Goal: Task Accomplishment & Management: Manage account settings

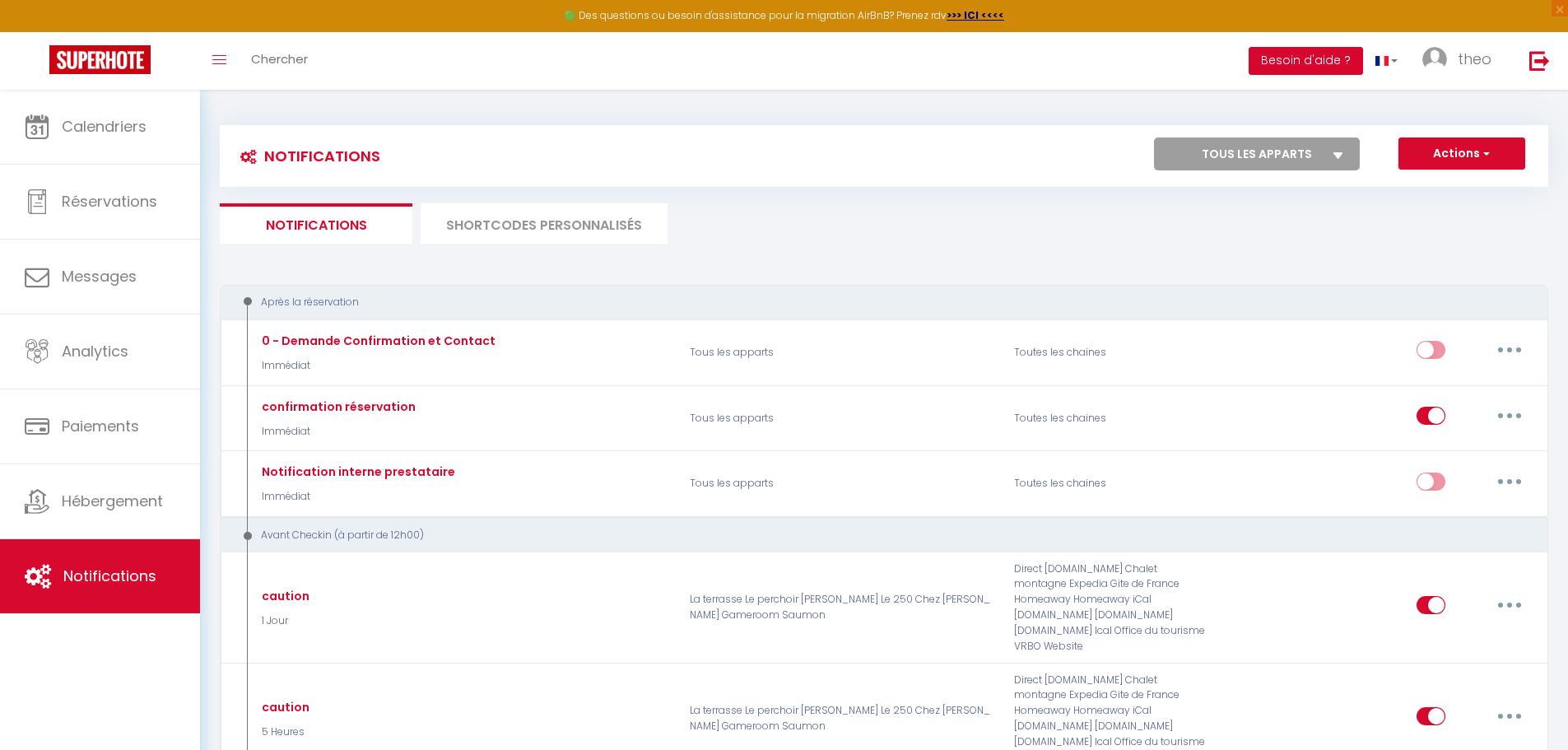
click at [1342, 65] on button "Besoin d'aide ?" at bounding box center [1306, 60] width 114 height 28
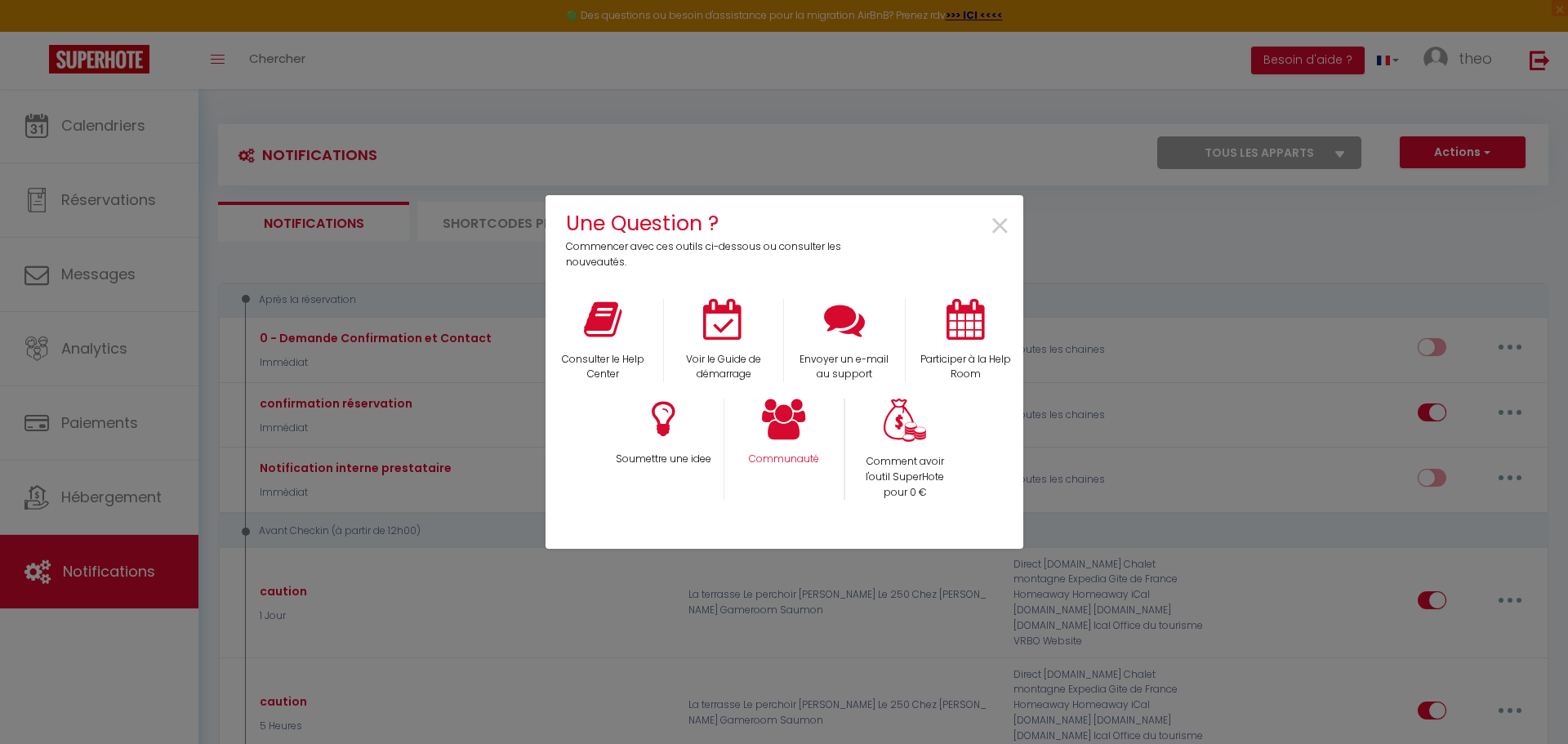
click at [825, 444] on div "Communauté" at bounding box center [784, 448] width 121 height 101
click at [789, 429] on icon at bounding box center [784, 418] width 44 height 41
click at [1127, 349] on div "Une Question ? Commencer avec ces outils ci-dessous ou consulter les nouveautés…" at bounding box center [784, 372] width 1568 height 744
click at [1003, 218] on span "×" at bounding box center [999, 226] width 22 height 52
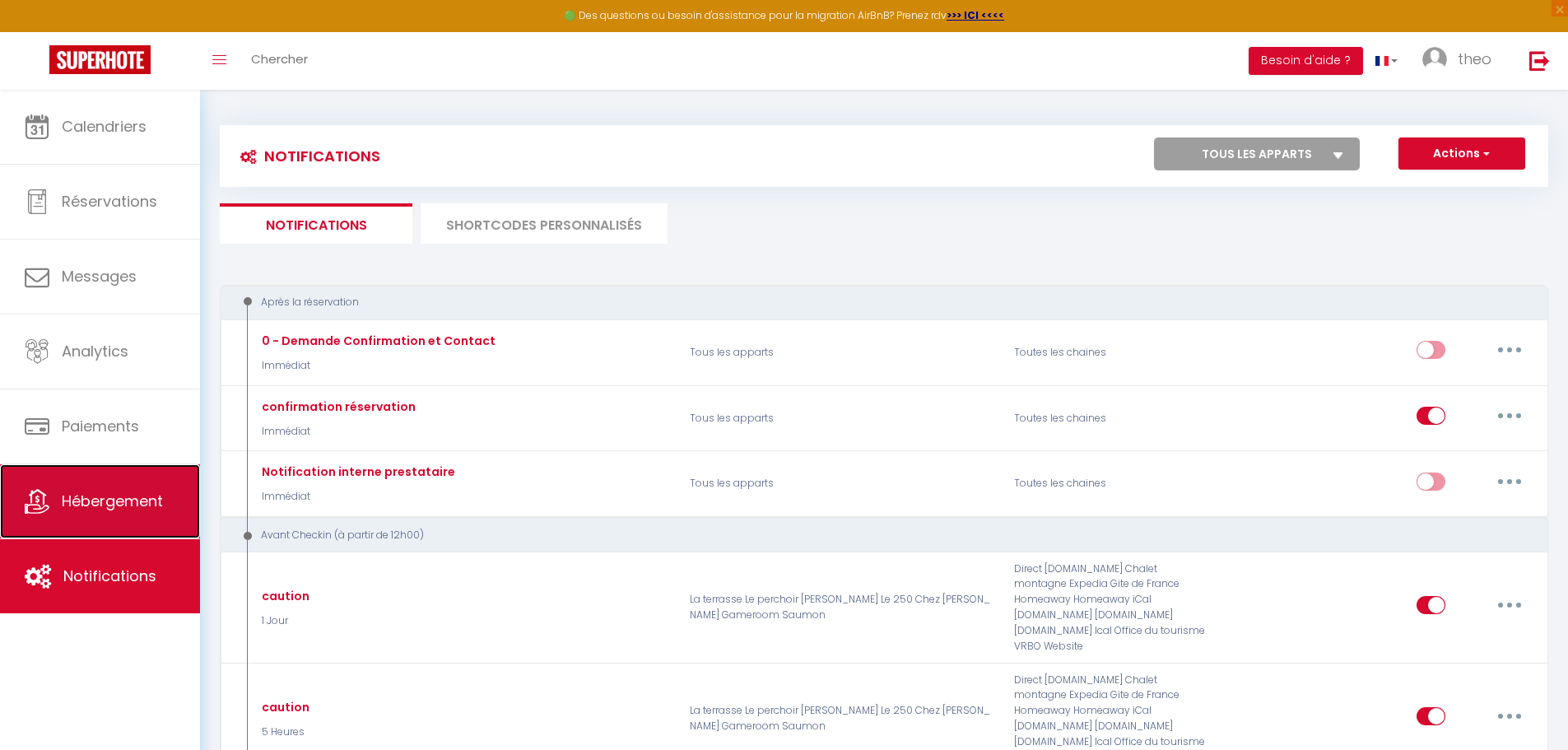
click at [87, 501] on span "Hébergement" at bounding box center [112, 501] width 101 height 21
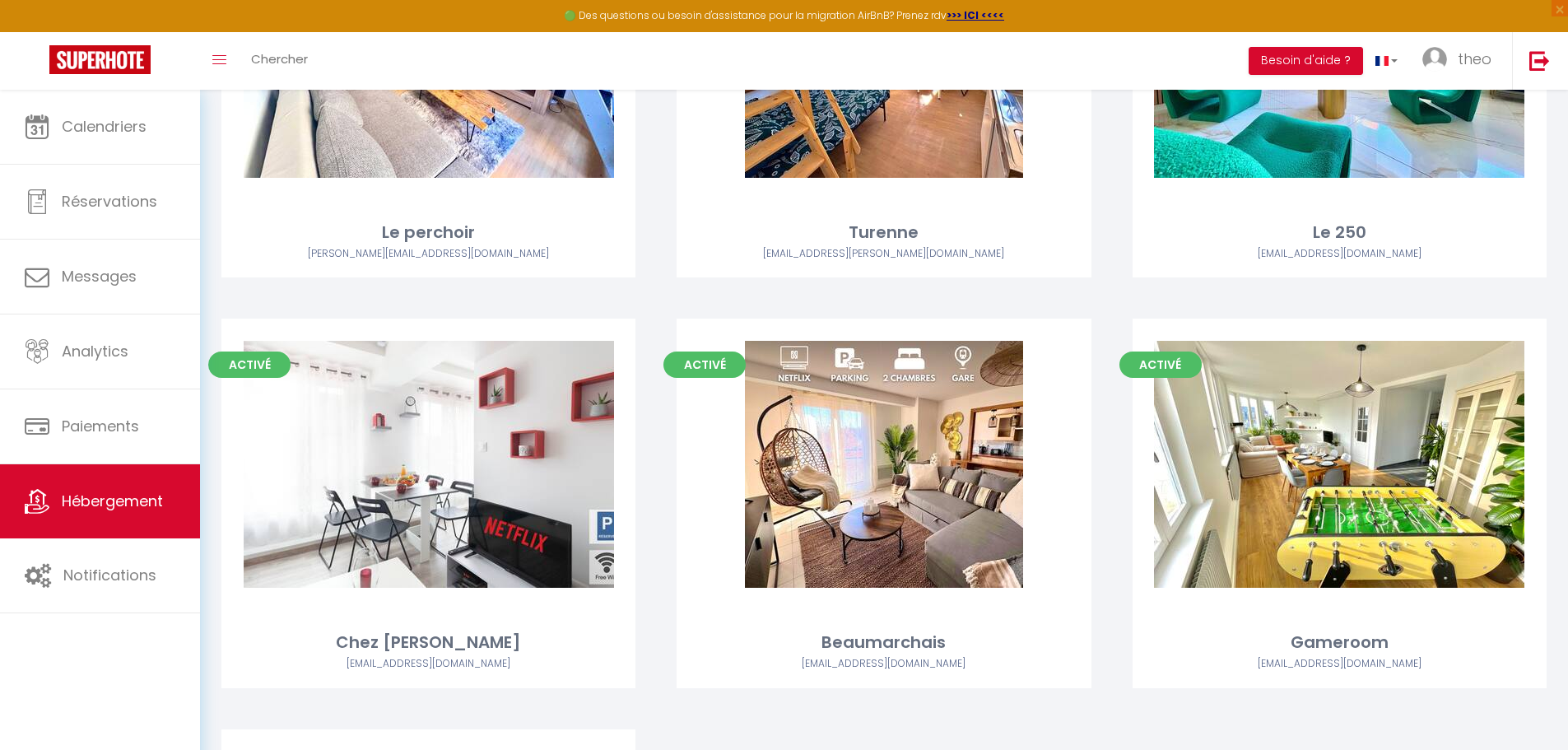
scroll to position [1122, 0]
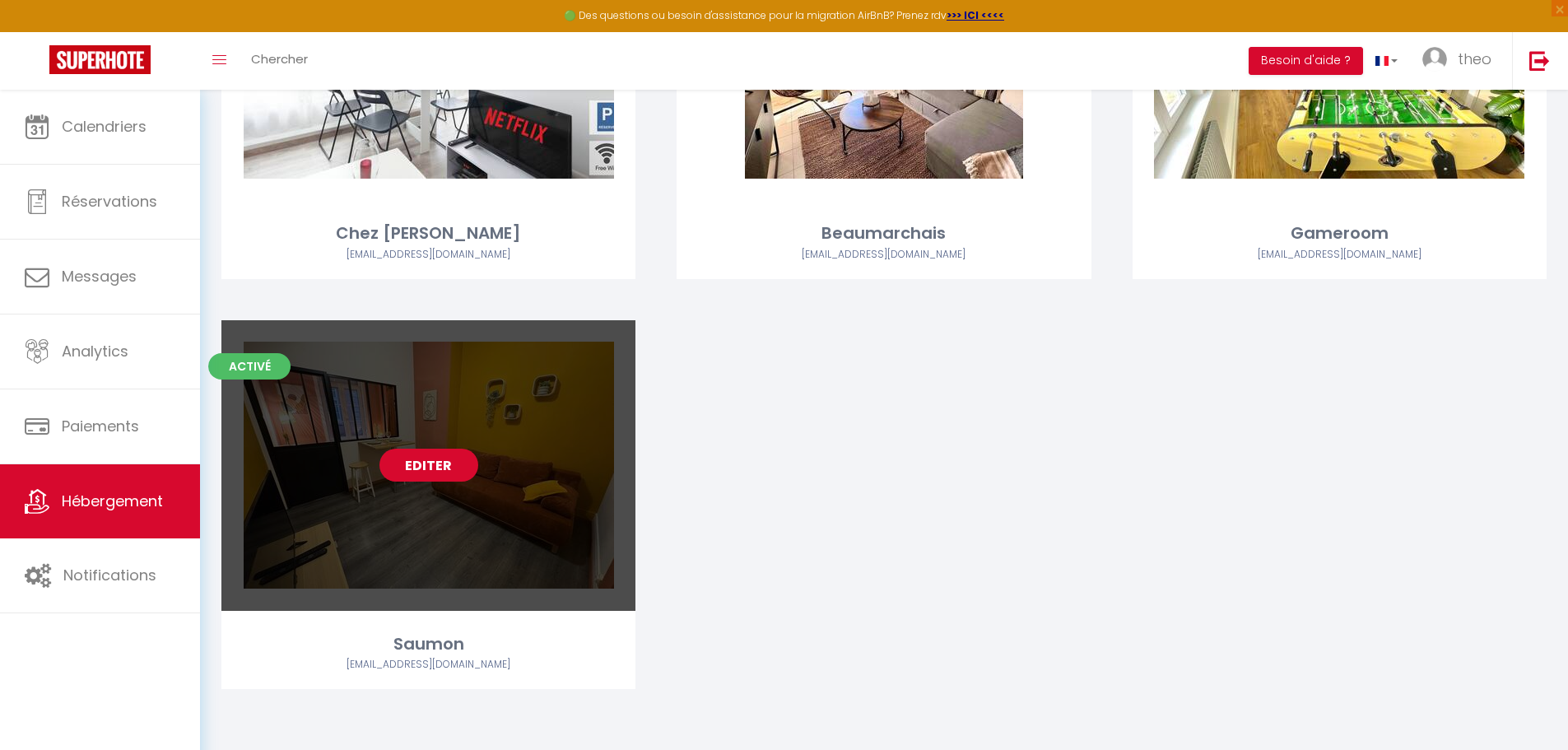
click at [405, 474] on link "Editer" at bounding box center [429, 465] width 99 height 33
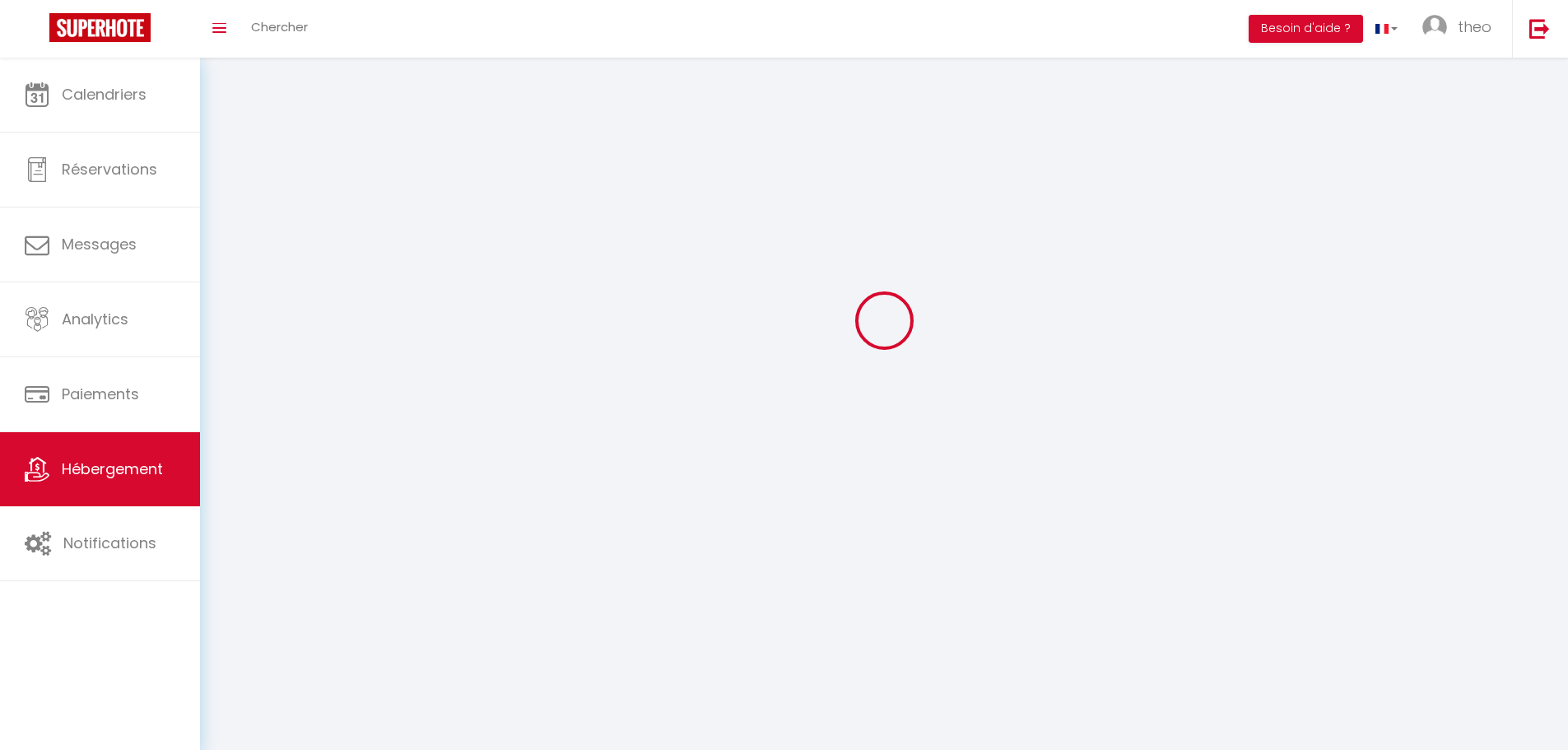
select select
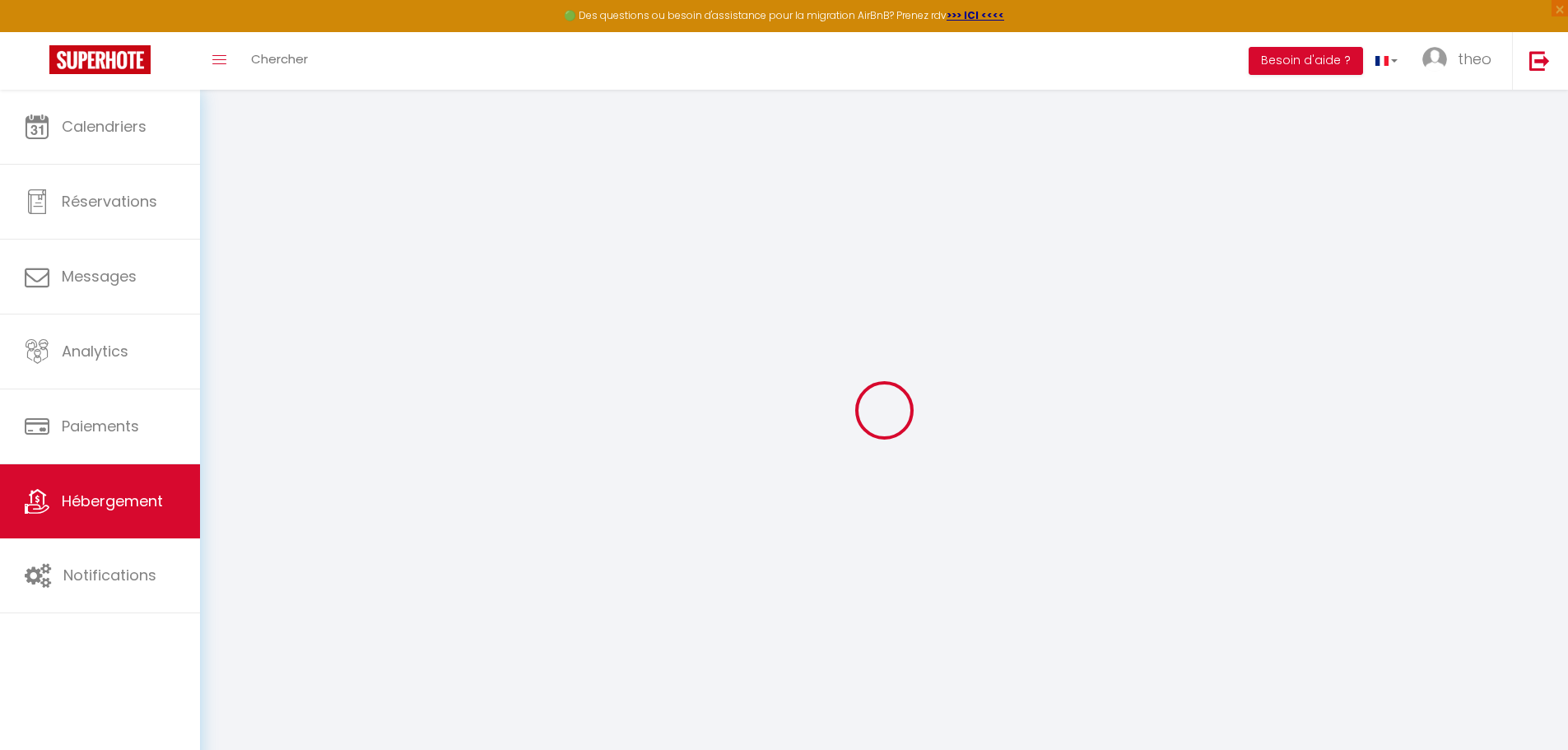
select select
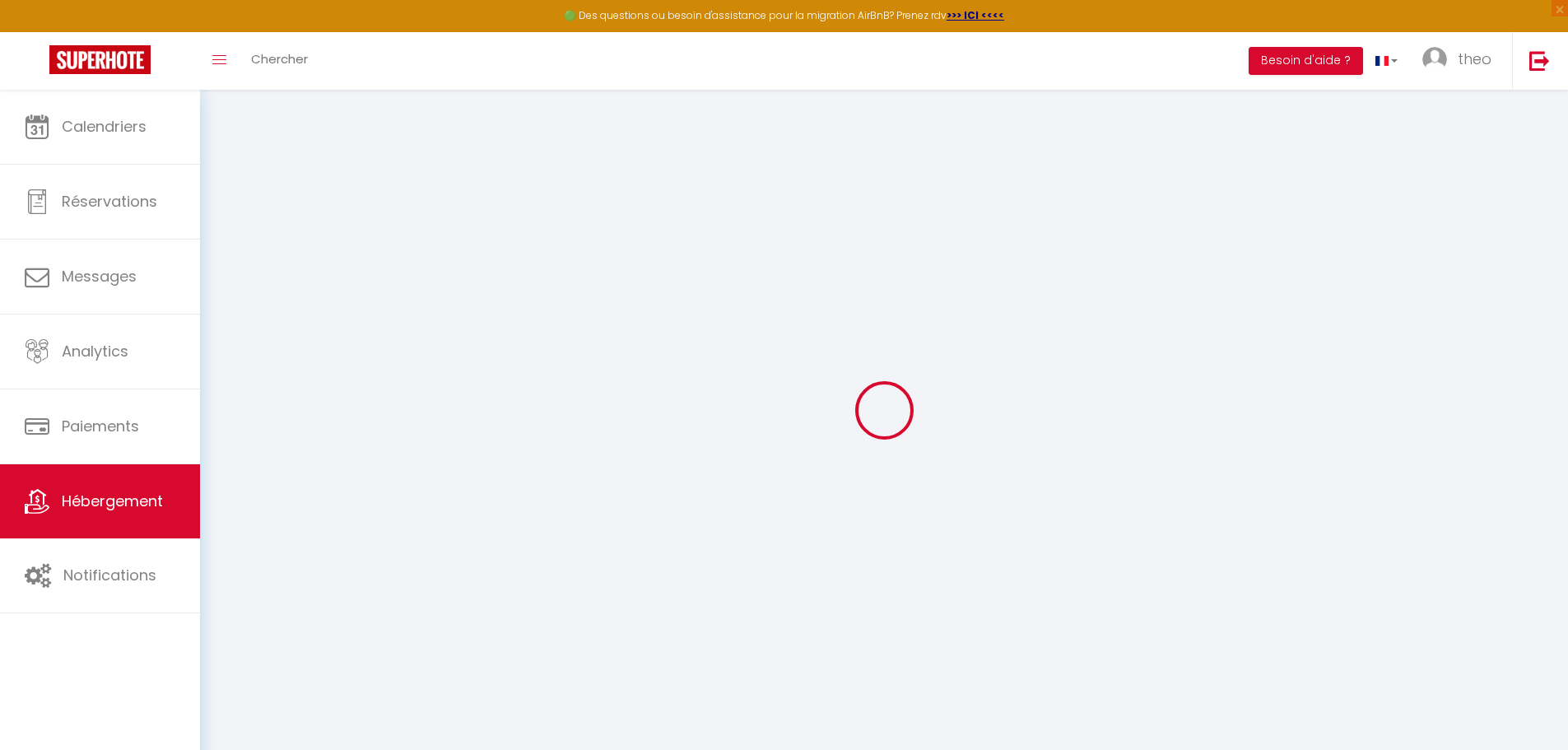
select select
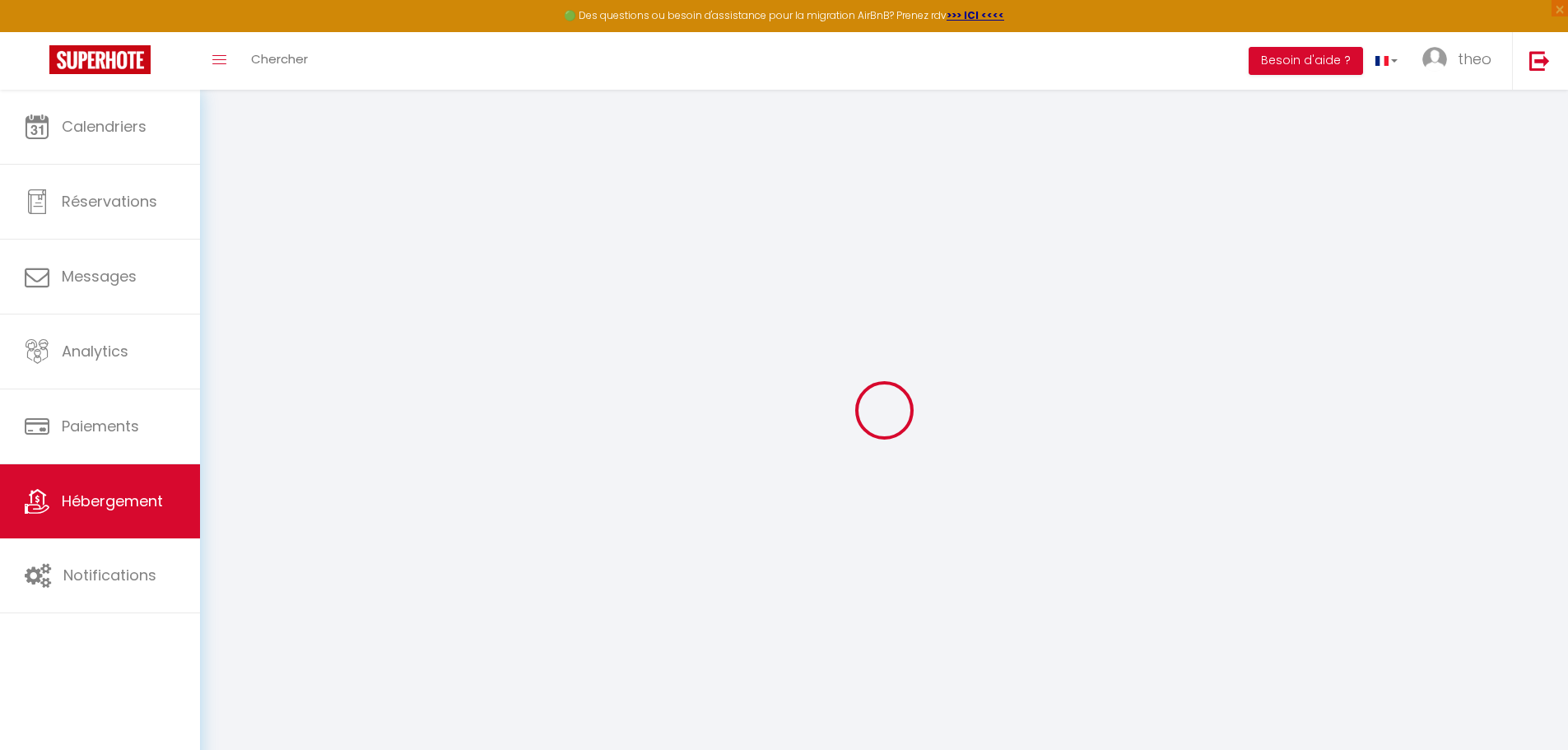
select select
select select "+ 20 %"
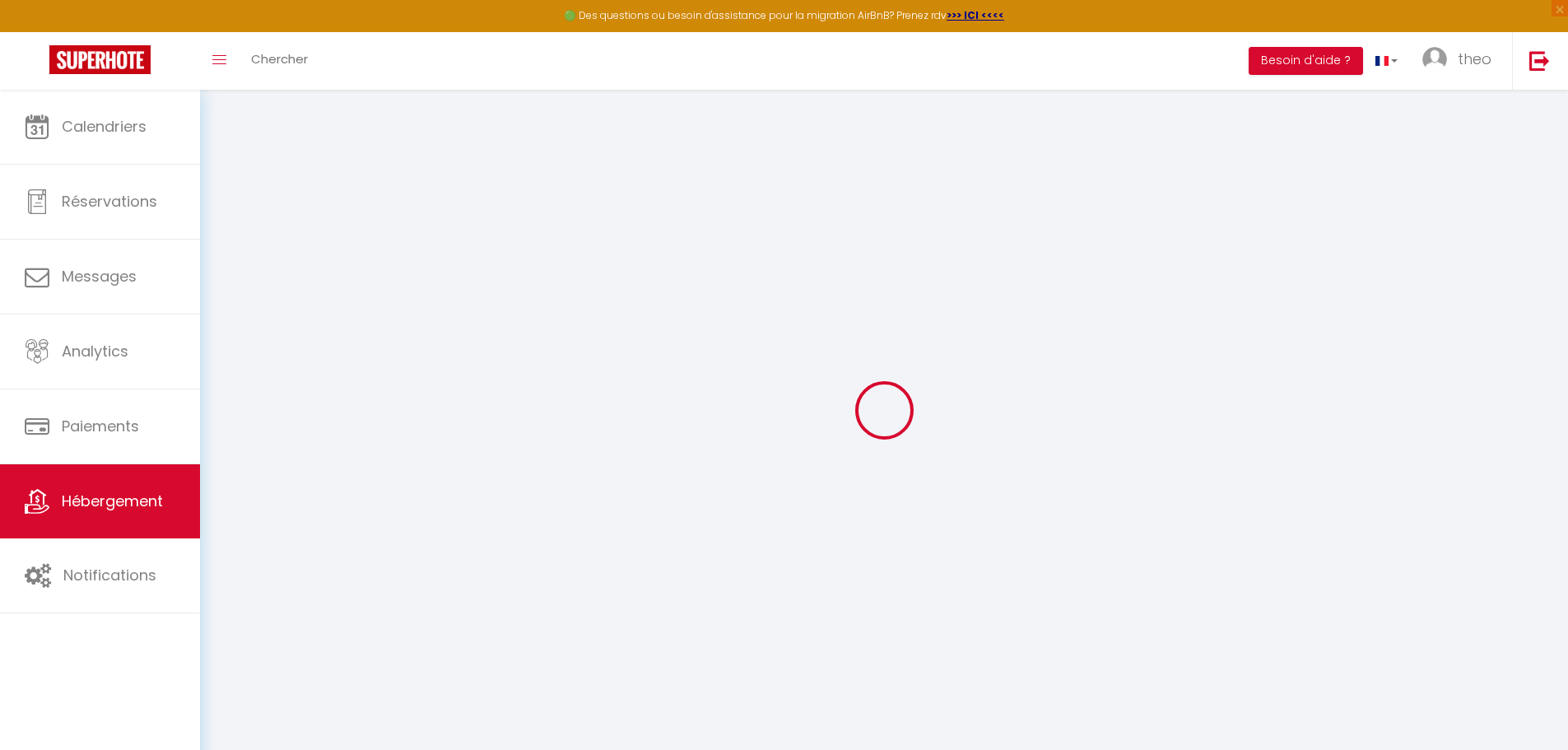
select select "+ 22 %"
select select "17:00"
select select "23:45"
select select "11:00"
select select "30"
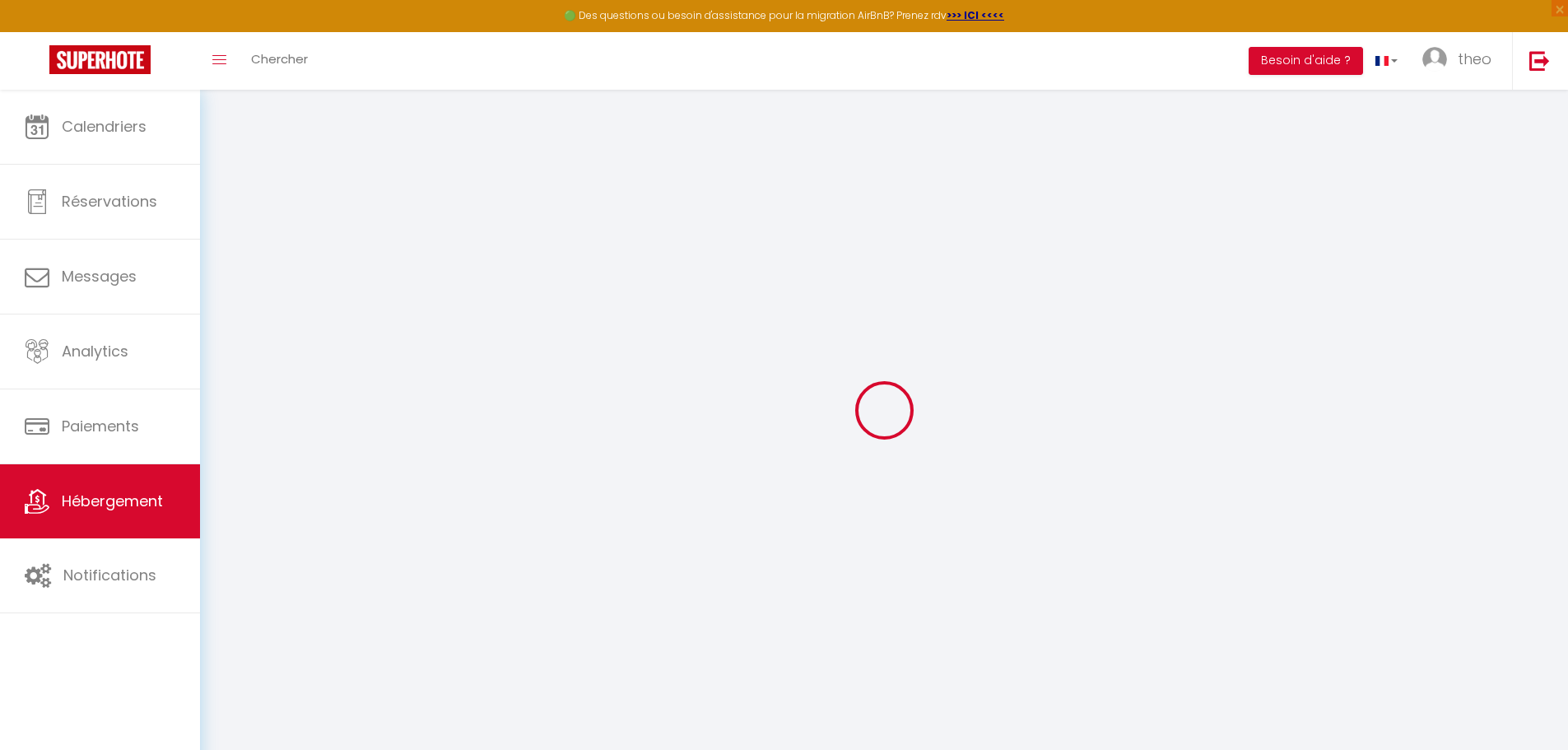
select select "120"
select select "21:00"
select select "17567-1524634730888319574"
checkbox input "false"
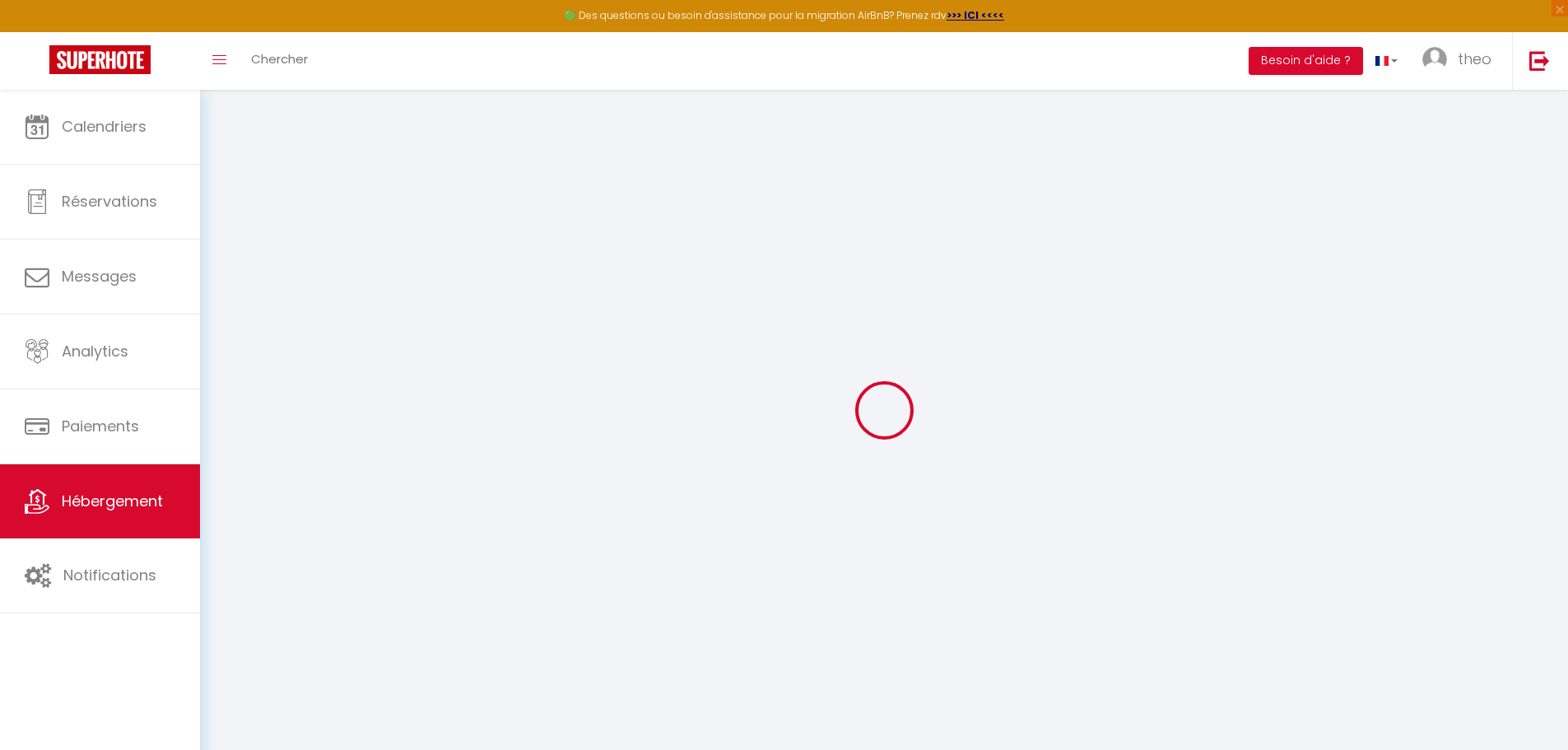
checkbox input "false"
select select "EUR"
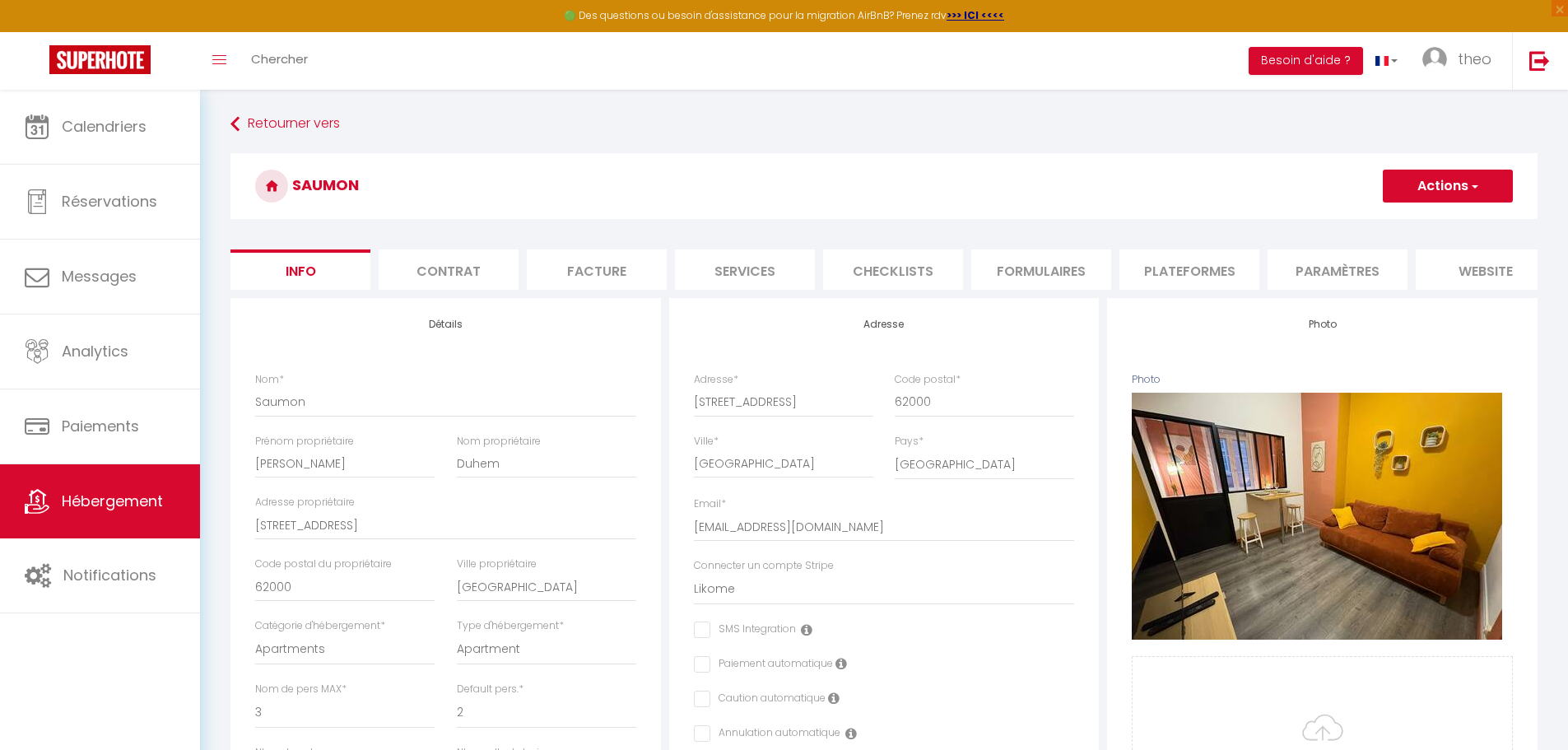
click at [1174, 270] on li "Plateformes" at bounding box center [1189, 269] width 140 height 40
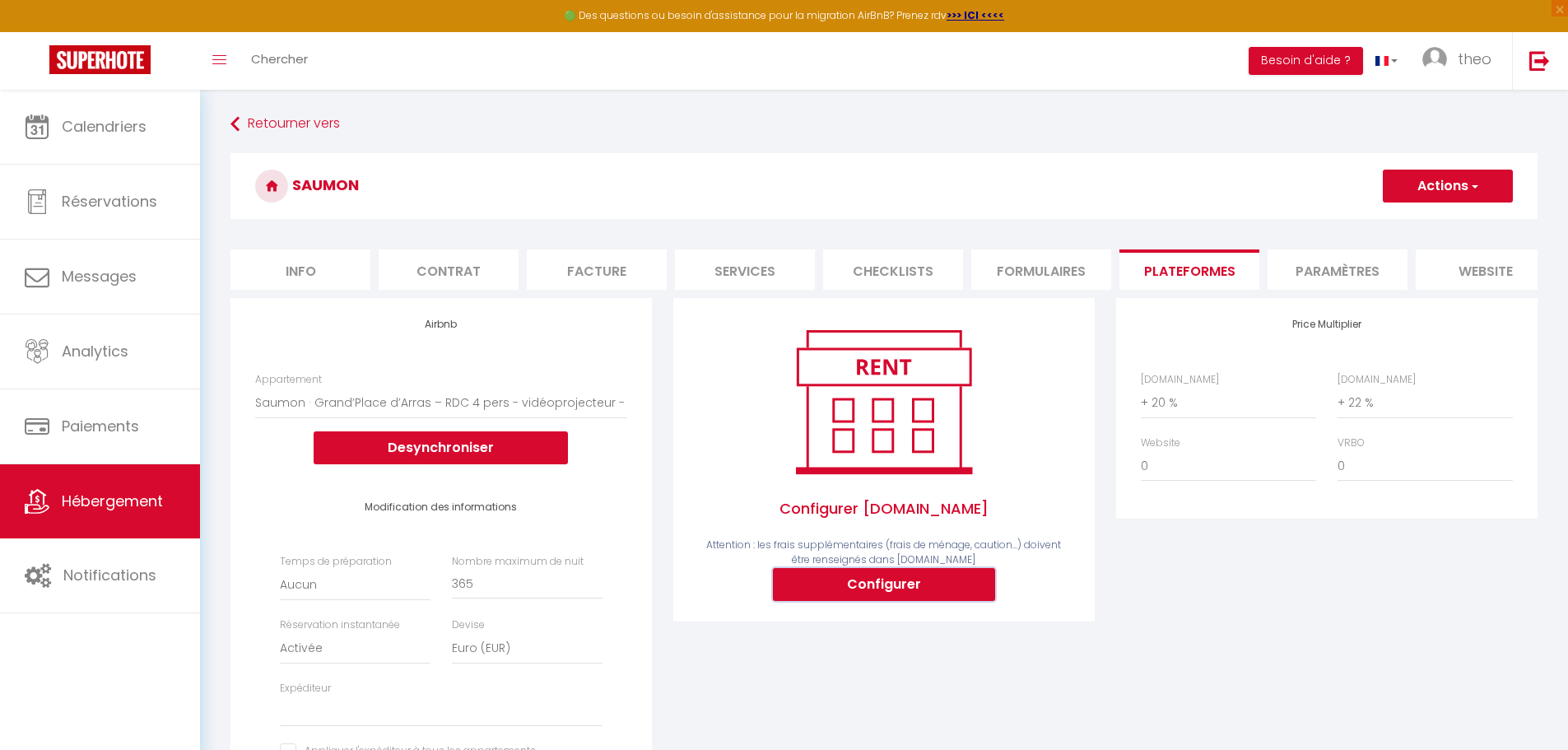
click at [915, 593] on button "Configurer" at bounding box center [884, 584] width 223 height 33
select select
type input "theo-dutoit-js9icwnc_property@reply.superhote.com"
type input "[EMAIL_ADDRESS][DOMAIN_NAME]"
select select
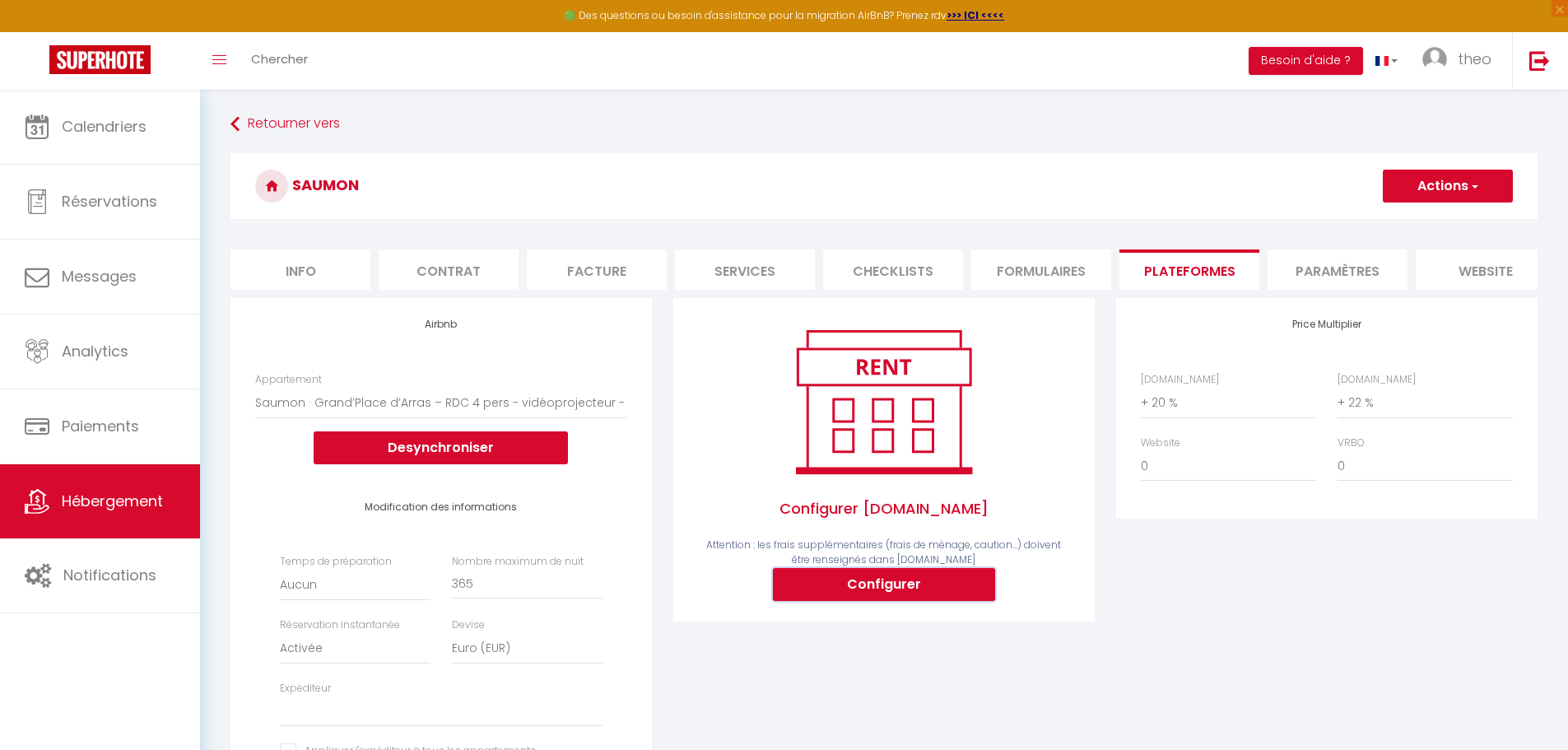
select select
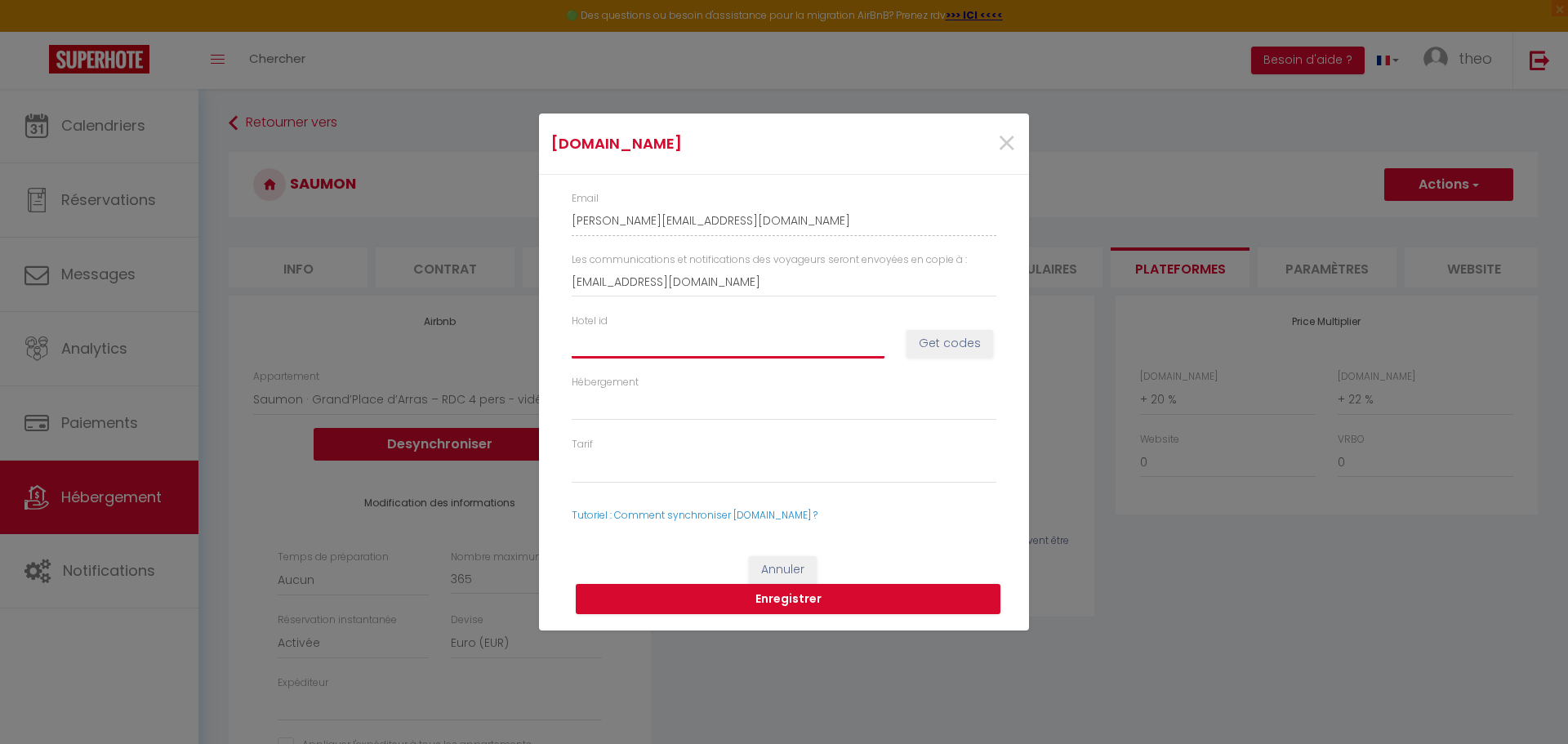
click at [745, 345] on input "Hotel id" at bounding box center [728, 342] width 313 height 29
paste input "15075950"
type input "15075950"
select select
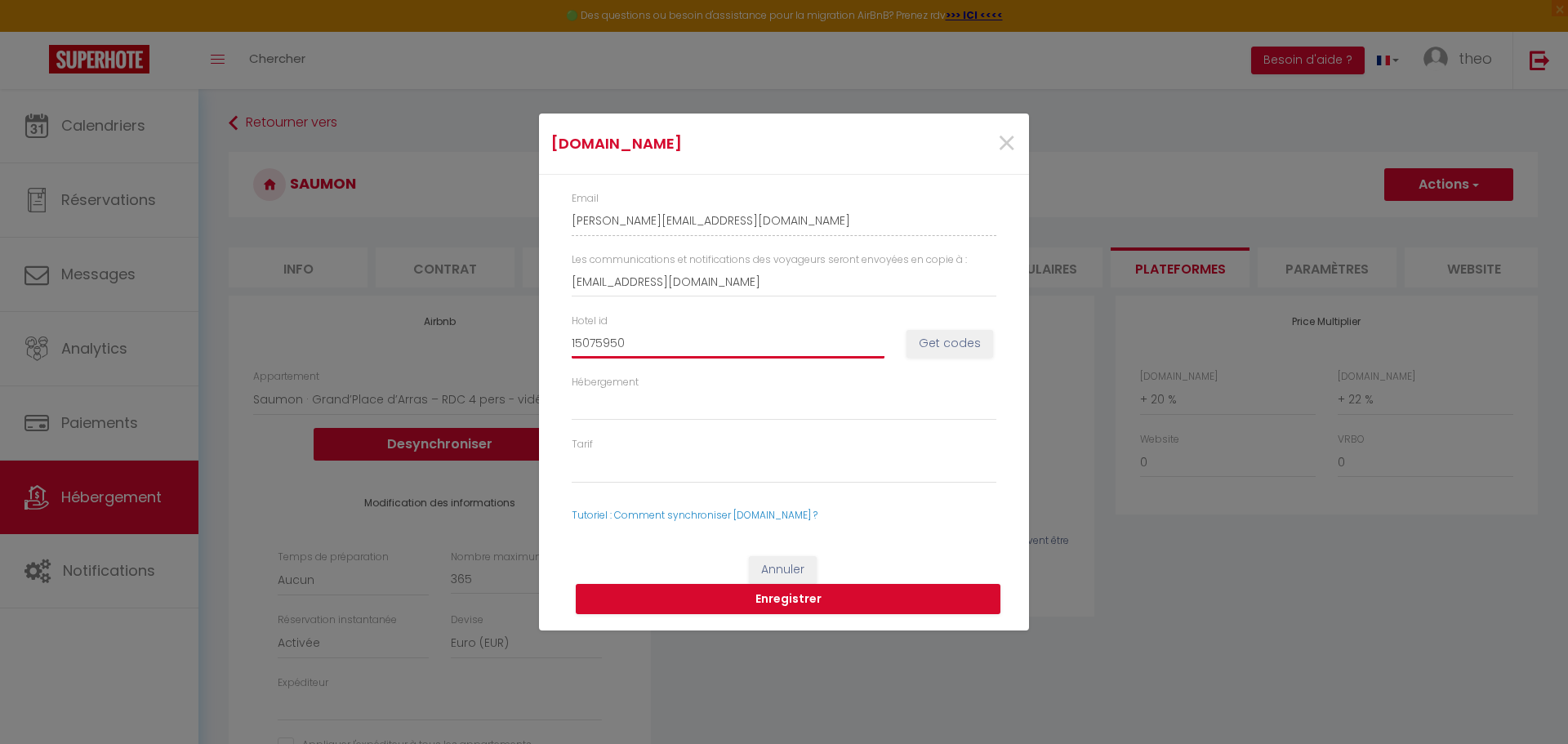
select select
type input "15075950"
click at [963, 334] on button "Get codes" at bounding box center [950, 343] width 87 height 27
select select
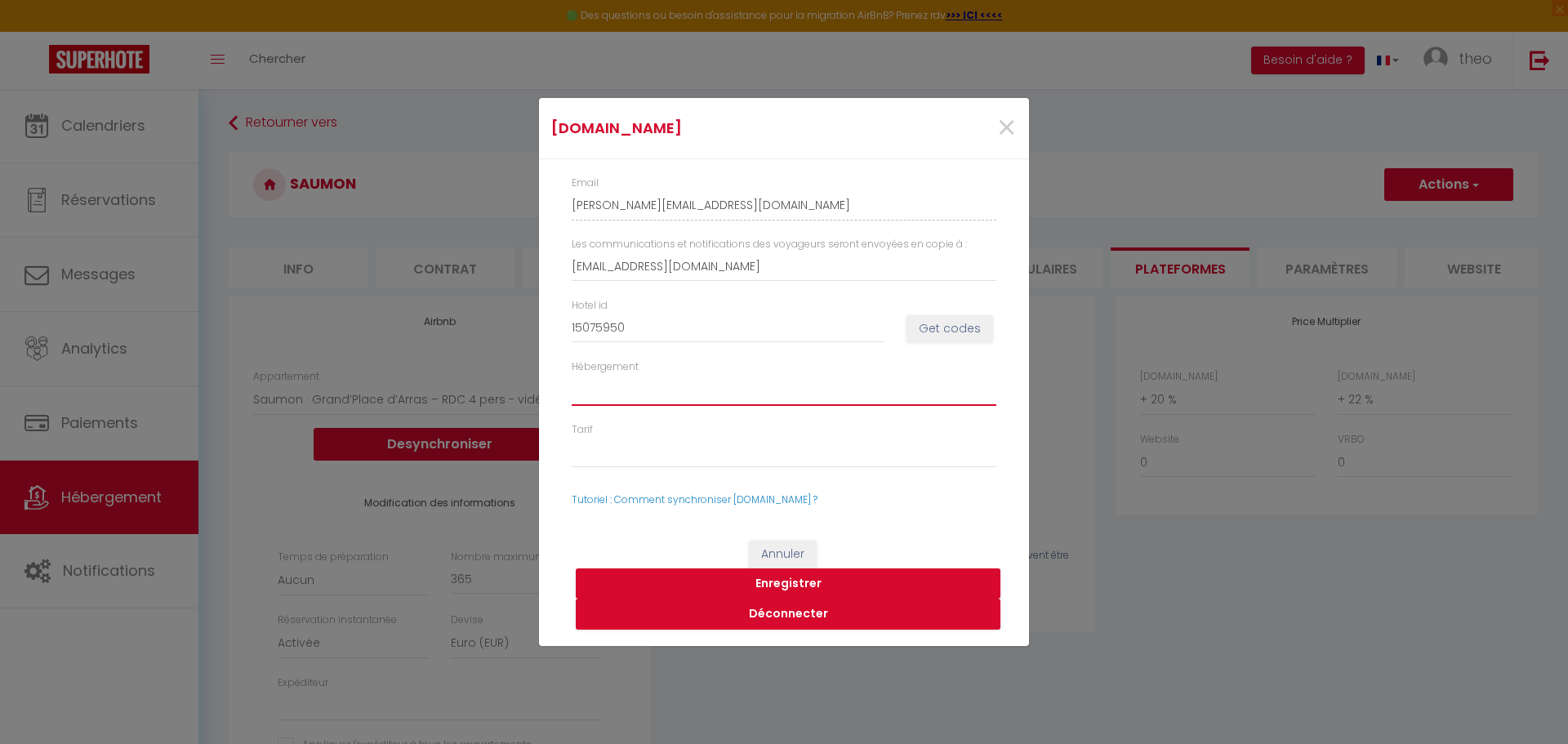
click at [826, 389] on select "1507595001 - One-Bedroom Apartment" at bounding box center [784, 389] width 425 height 31
click at [842, 582] on button "Enregistrer" at bounding box center [788, 584] width 425 height 31
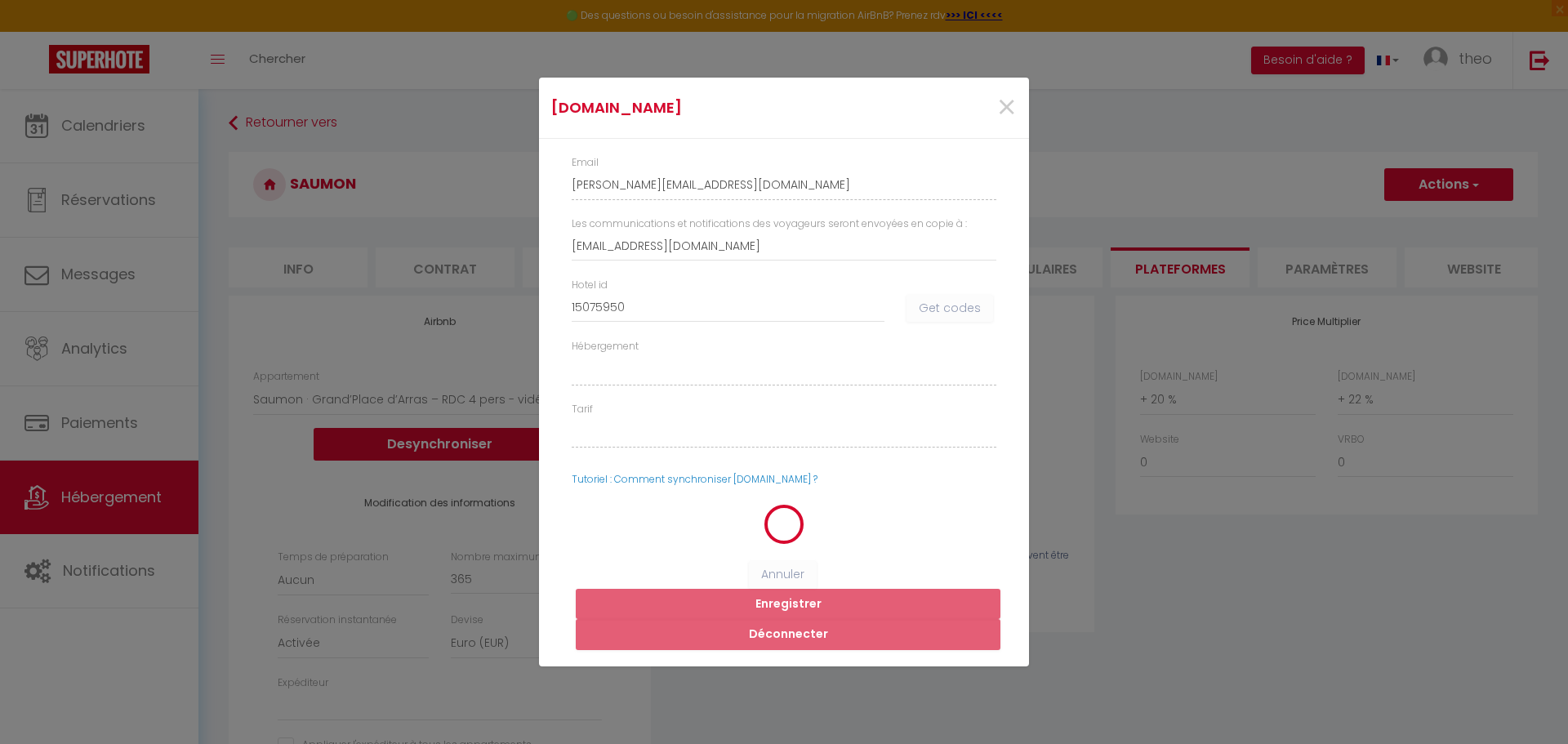
select select
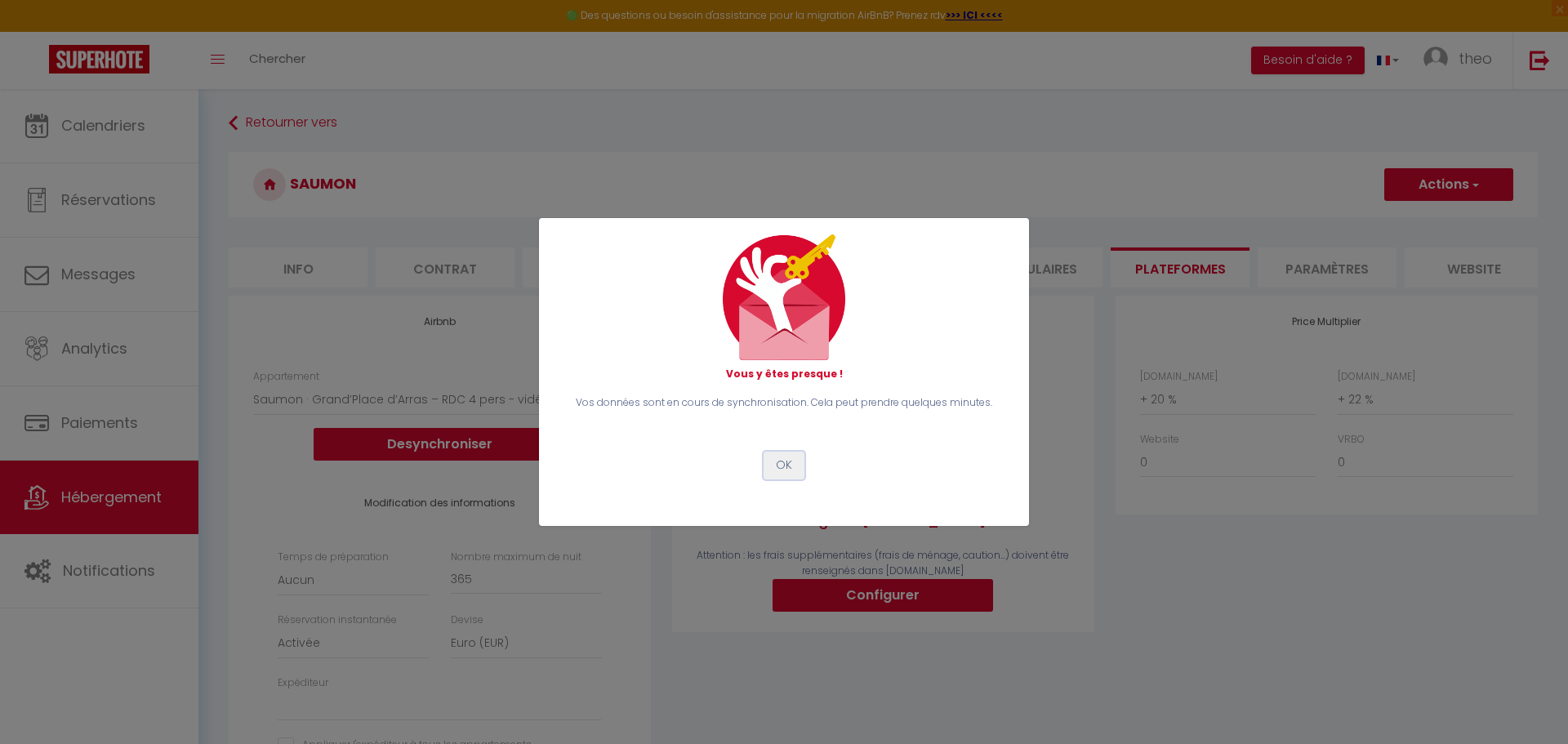
click at [780, 465] on button "OK" at bounding box center [783, 465] width 41 height 27
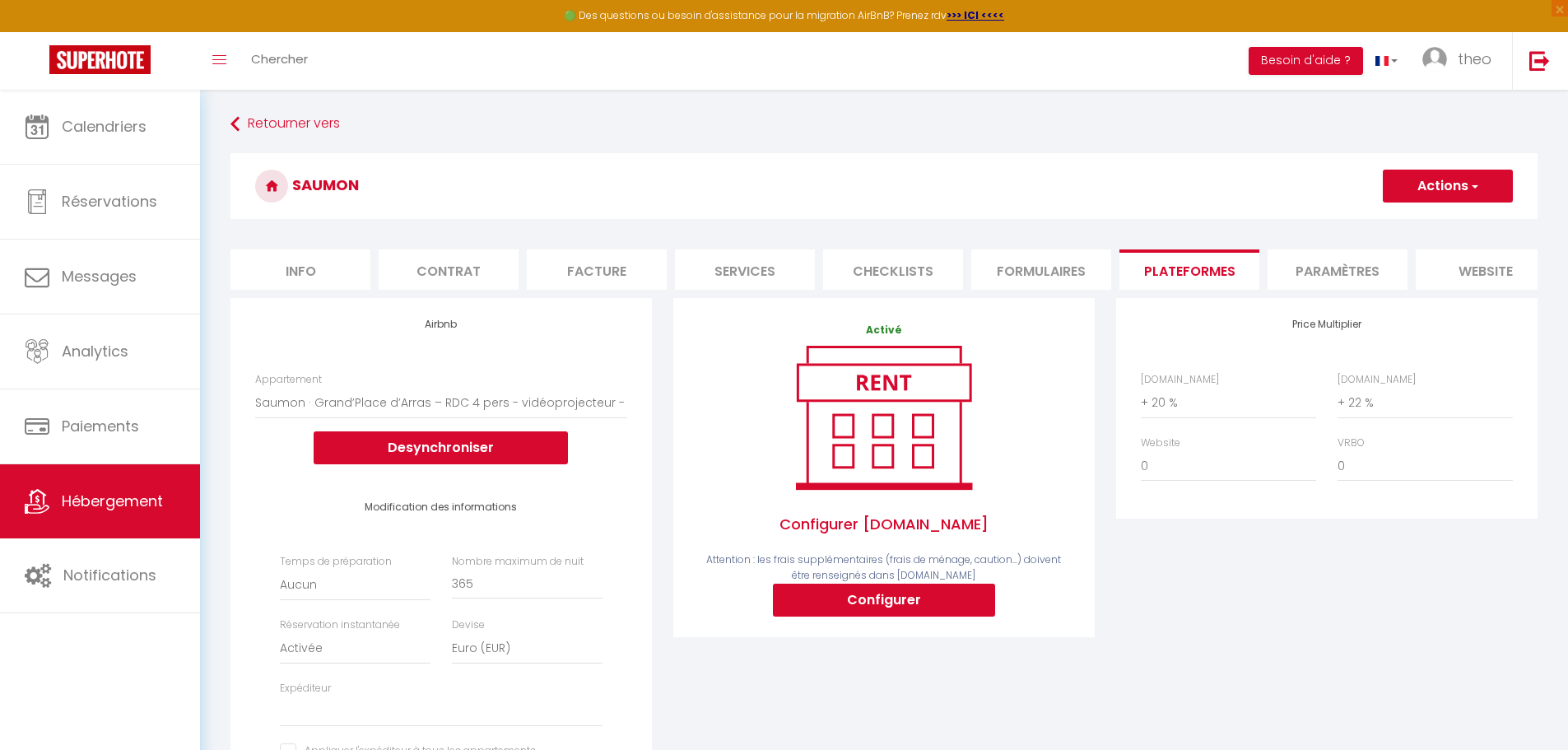
click at [279, 268] on li "Info" at bounding box center [300, 269] width 140 height 40
checkbox input "false"
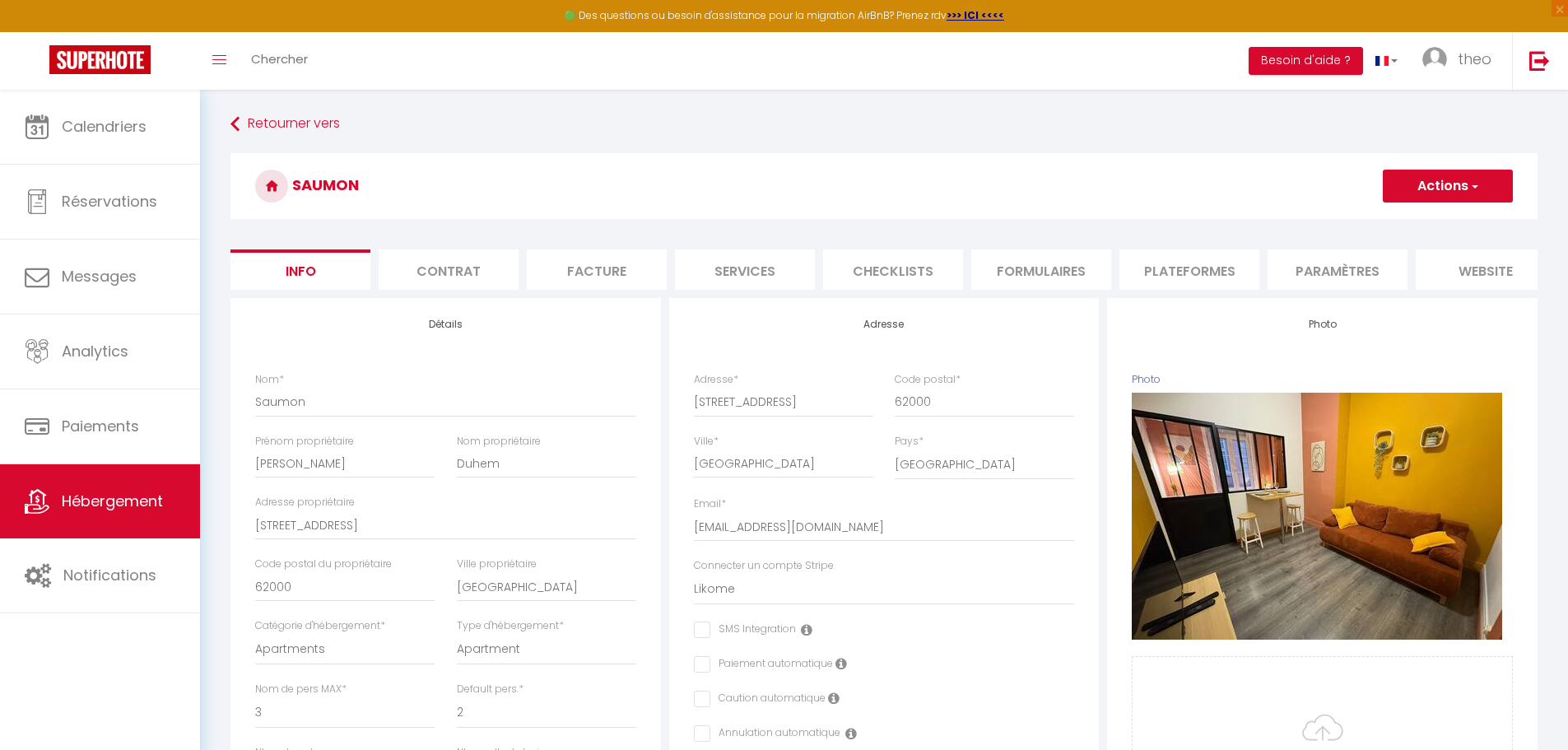
click at [740, 269] on li "Services" at bounding box center [745, 269] width 140 height 40
select select
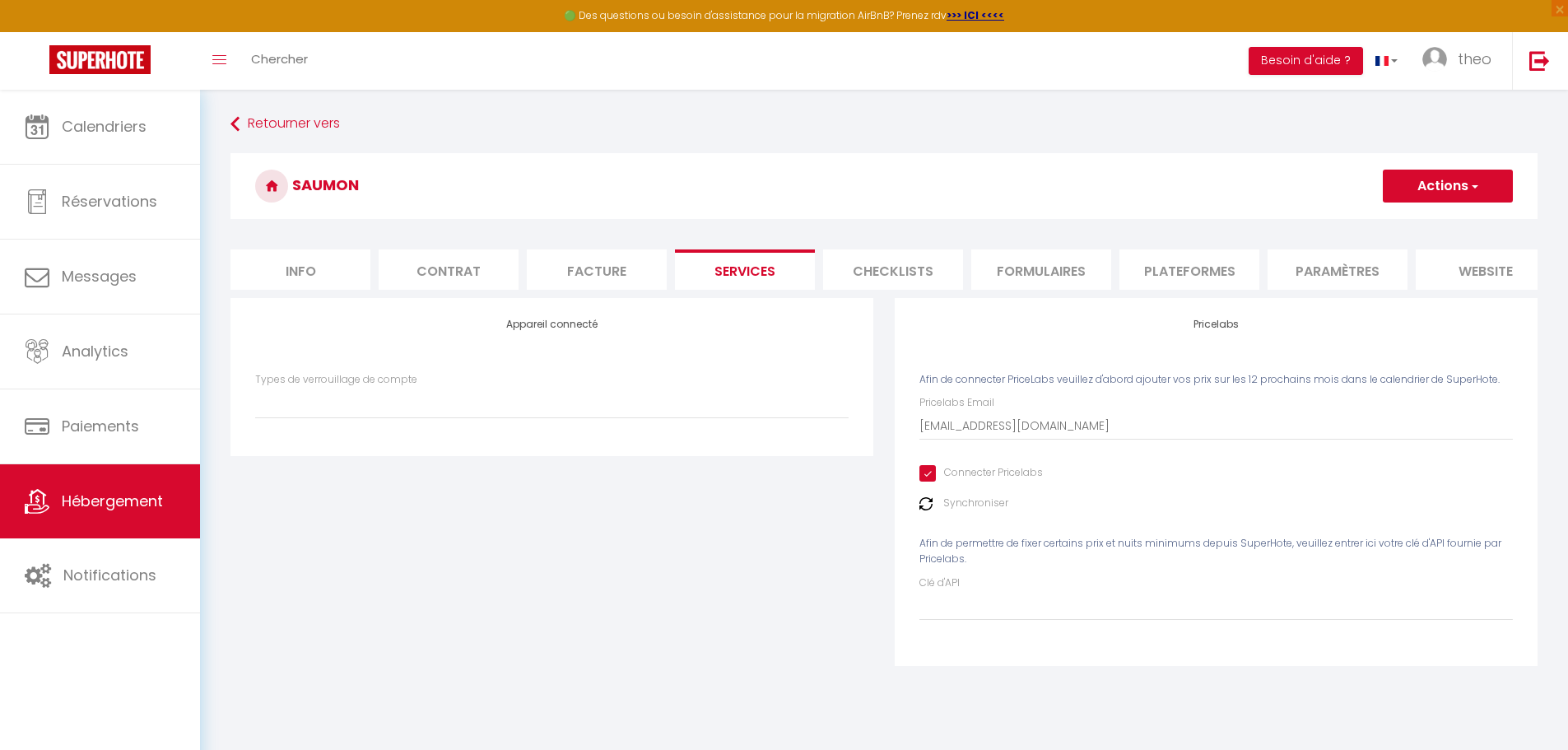
click at [424, 272] on li "Contrat" at bounding box center [448, 269] width 140 height 40
checkbox input "false"
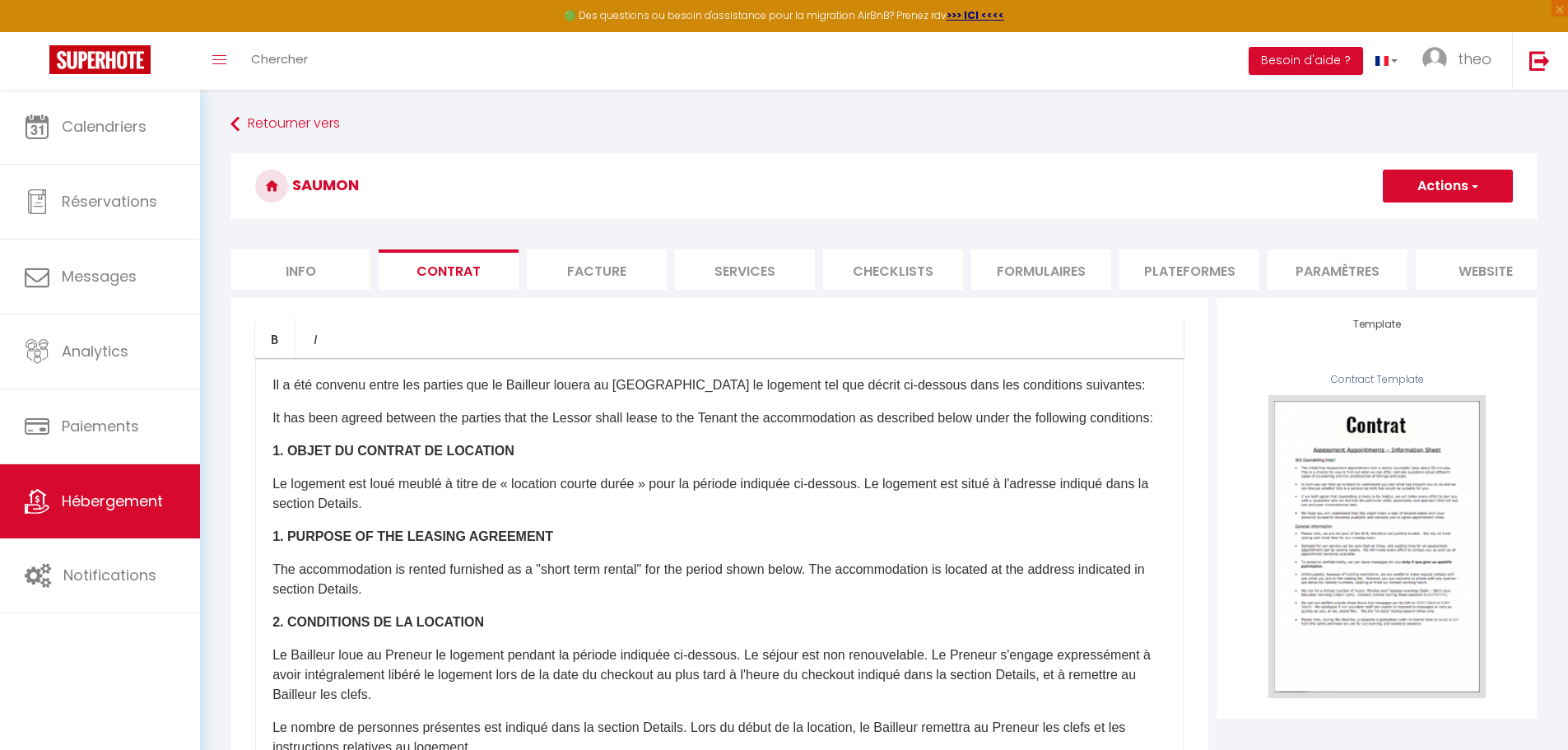
click at [335, 267] on li "Info" at bounding box center [300, 269] width 140 height 40
checkbox input "false"
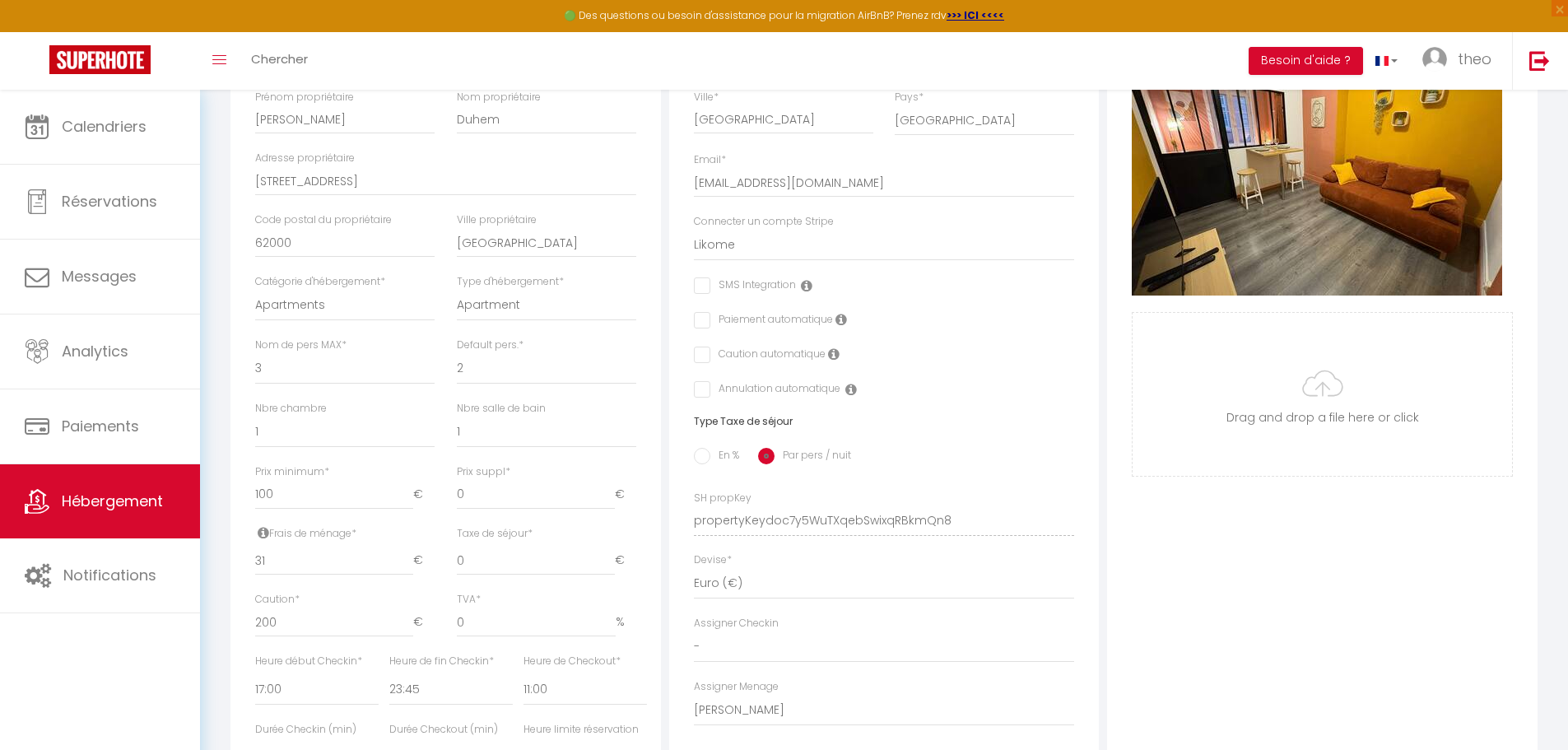
scroll to position [412, 0]
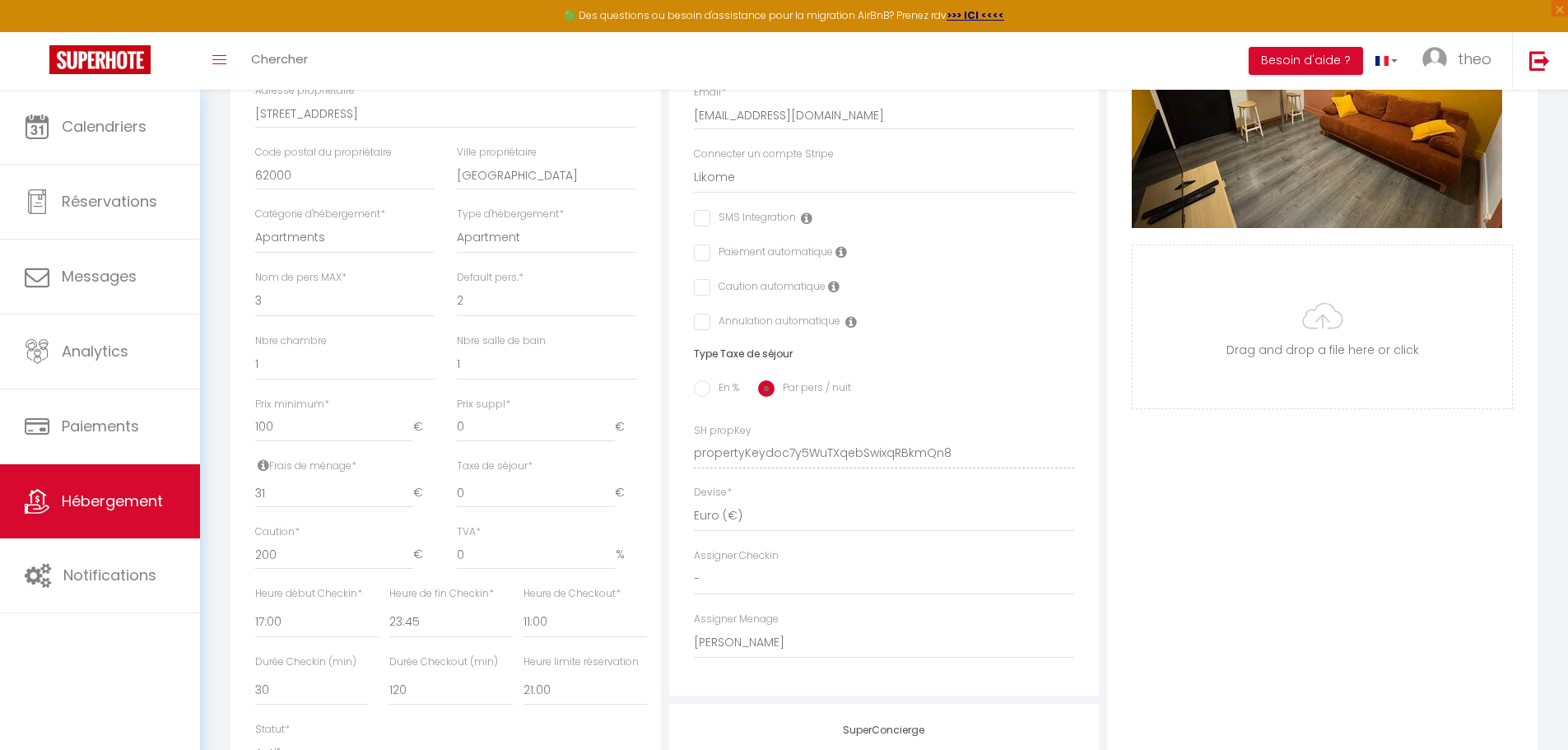
click at [713, 295] on label "Caution automatique" at bounding box center [767, 287] width 115 height 18
click at [710, 295] on label "Caution automatique" at bounding box center [767, 287] width 115 height 18
click at [710, 298] on label "Caution automatique" at bounding box center [767, 287] width 115 height 18
click at [710, 294] on label "Caution automatique" at bounding box center [767, 287] width 115 height 18
click at [710, 298] on label "Caution automatique" at bounding box center [767, 287] width 115 height 18
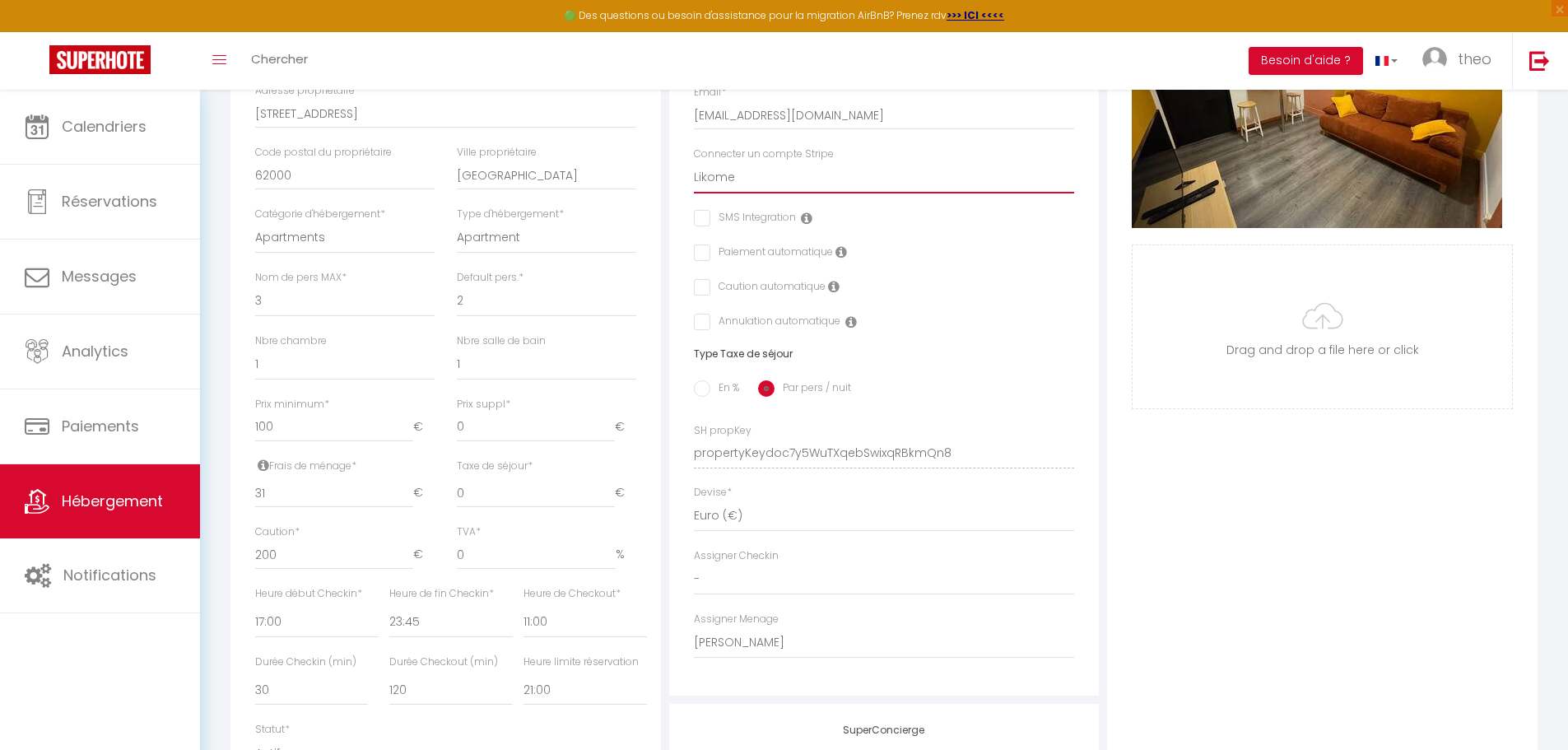
click at [766, 183] on select "Likome" at bounding box center [884, 178] width 381 height 31
click at [1091, 677] on div "Adresse Adresse * 1 Rue du Saumon Code postal * 62000 Ville * Arras Pays * Fran…" at bounding box center [884, 291] width 431 height 809
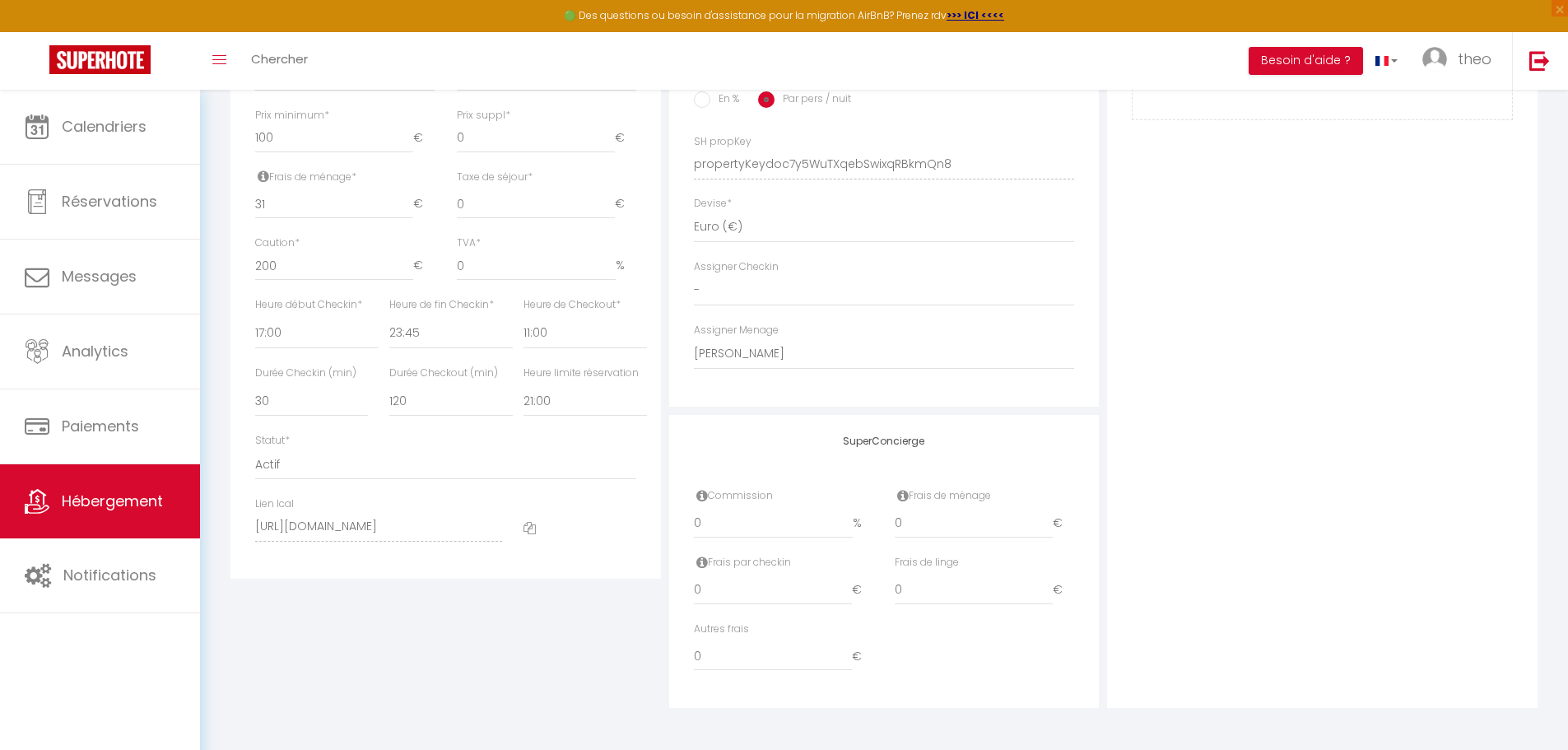
scroll to position [0, 0]
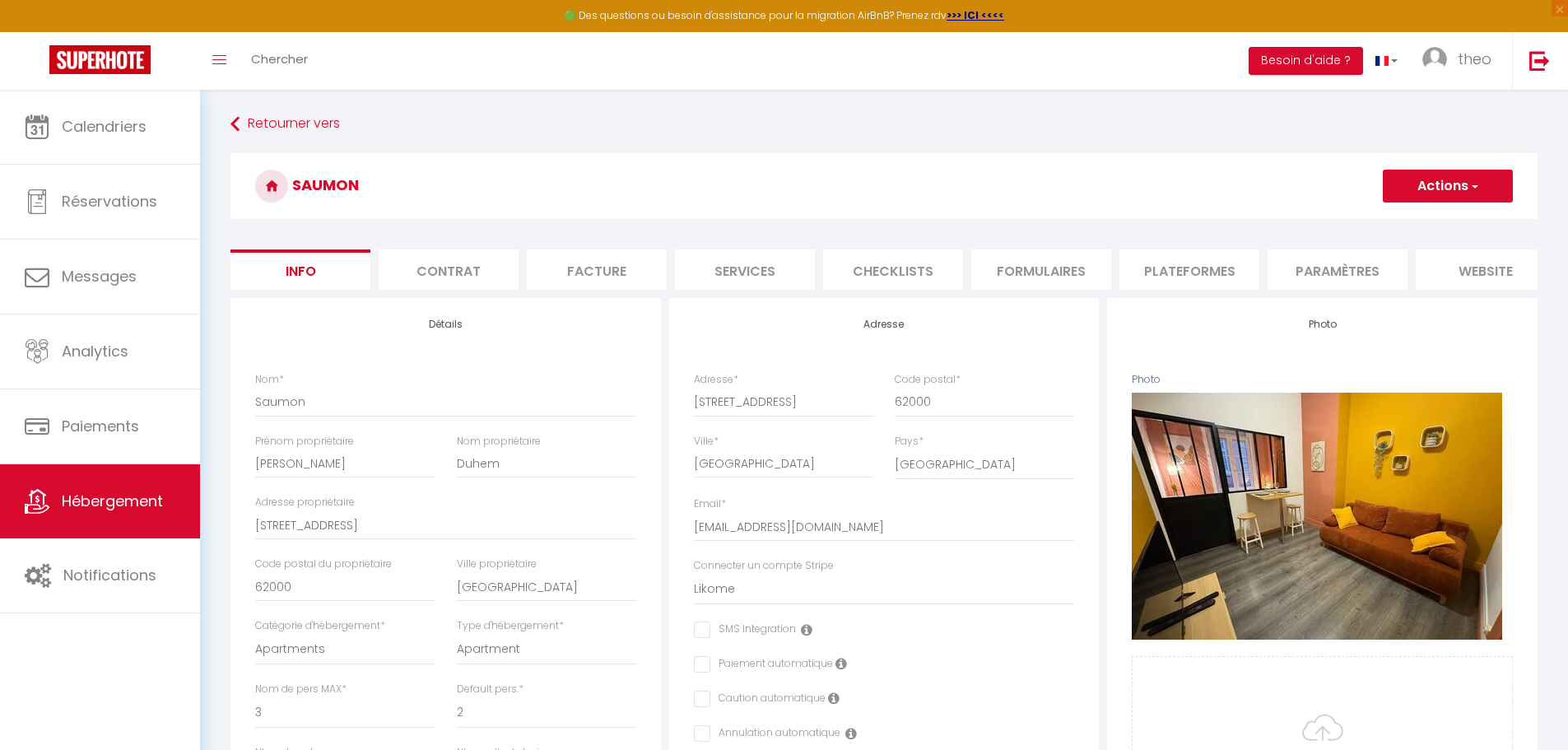
click at [1135, 267] on li "Plateformes" at bounding box center [1189, 269] width 140 height 40
select select
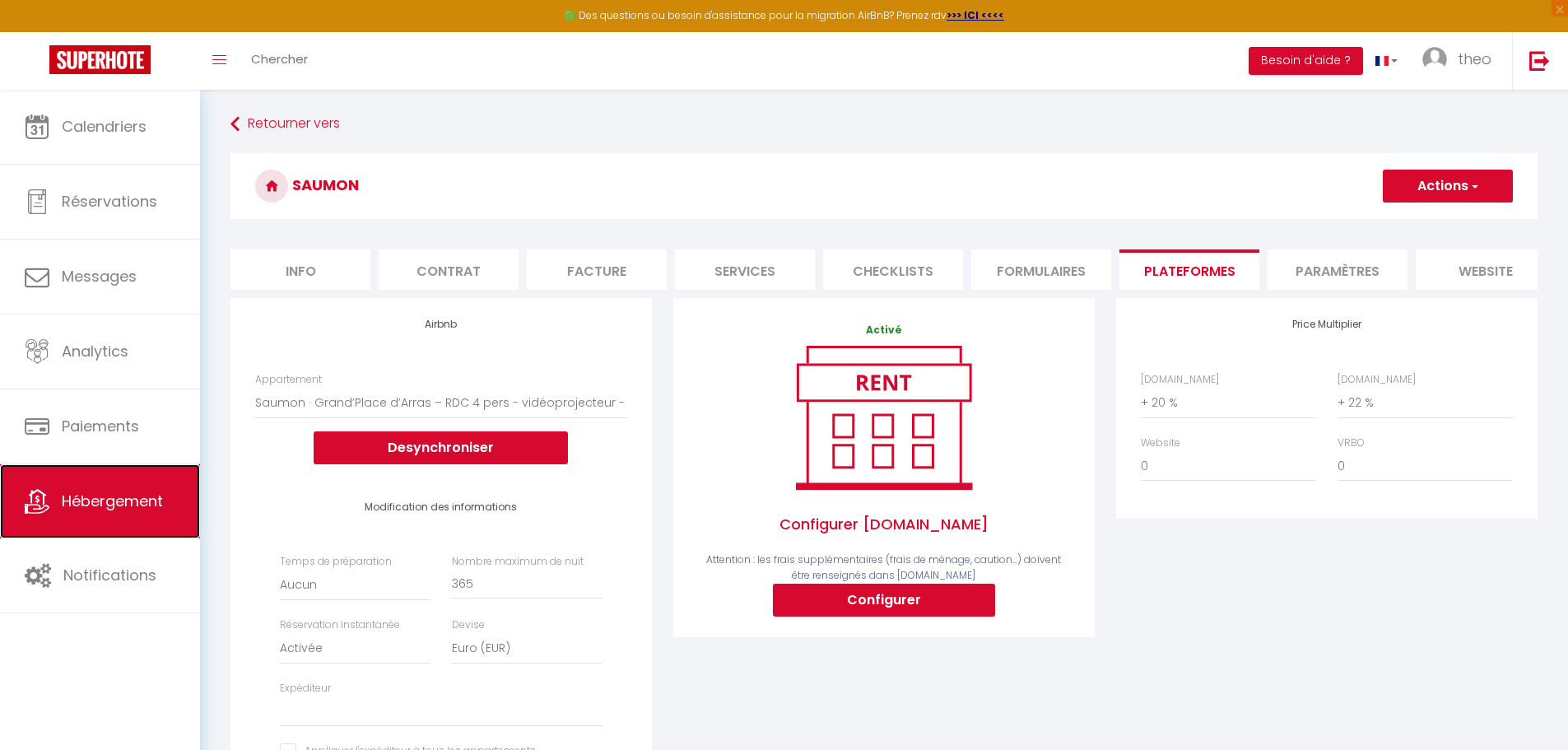
click at [70, 506] on span "Hébergement" at bounding box center [112, 501] width 101 height 21
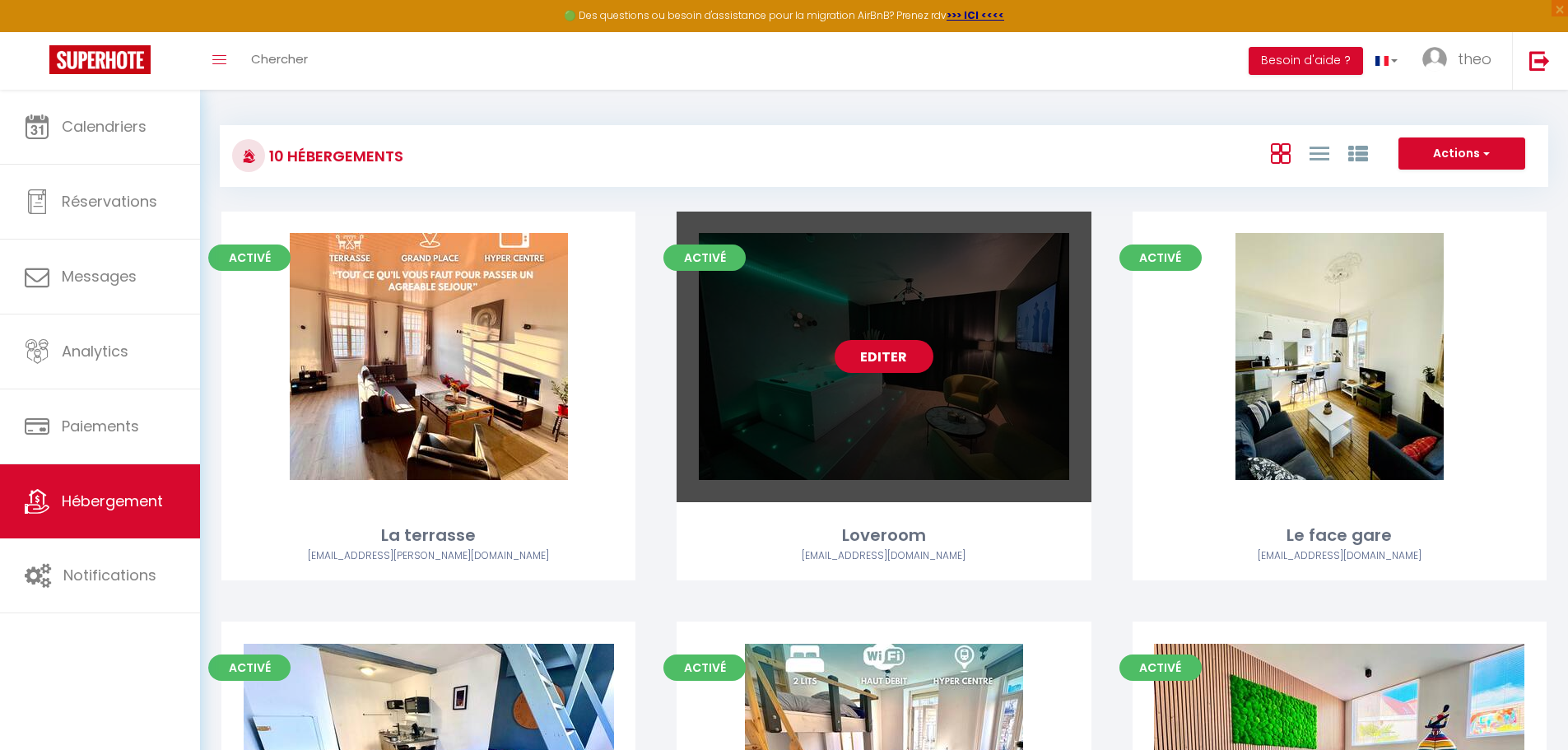
click at [876, 358] on link "Editer" at bounding box center [884, 356] width 99 height 33
select select "3"
select select "2"
select select "1"
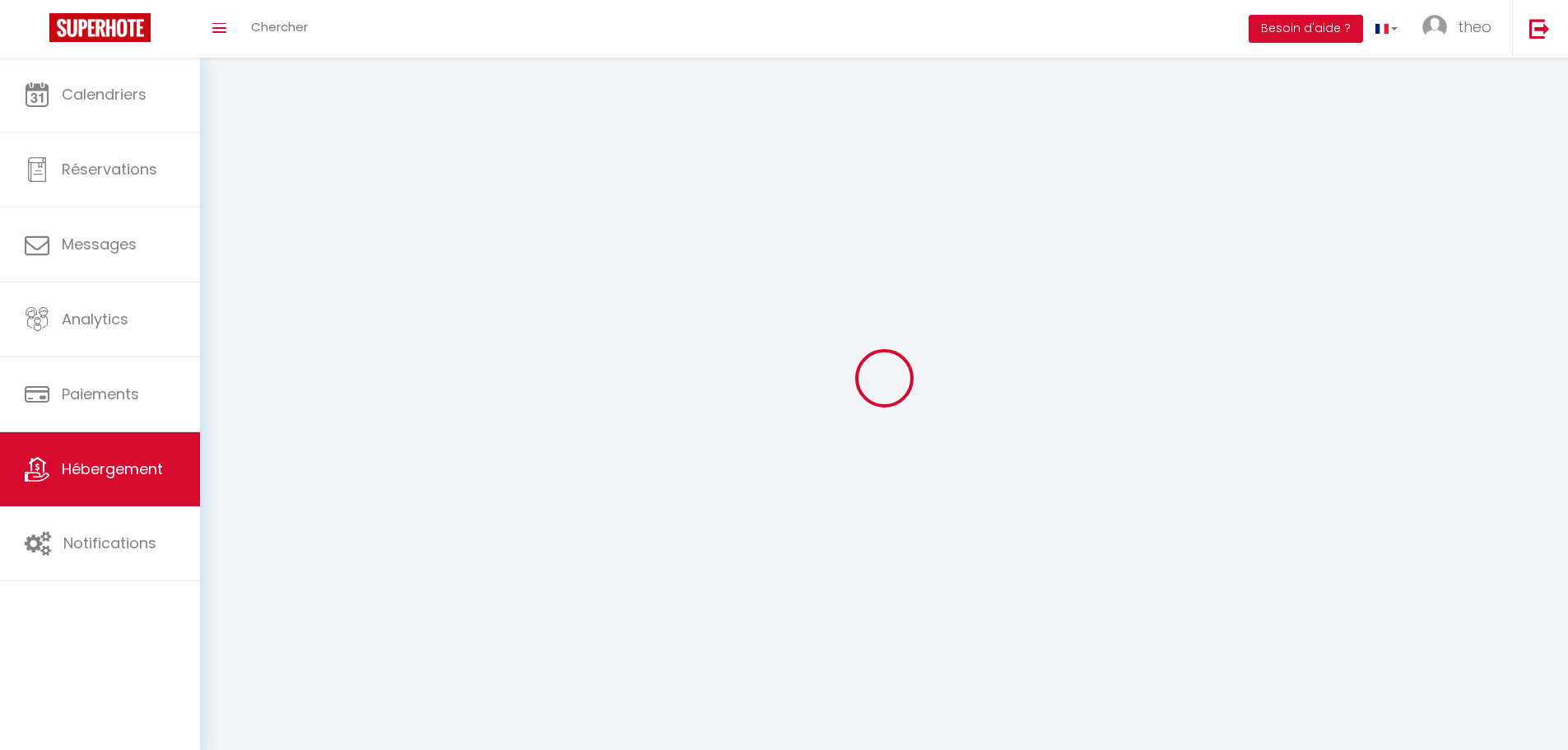
select select
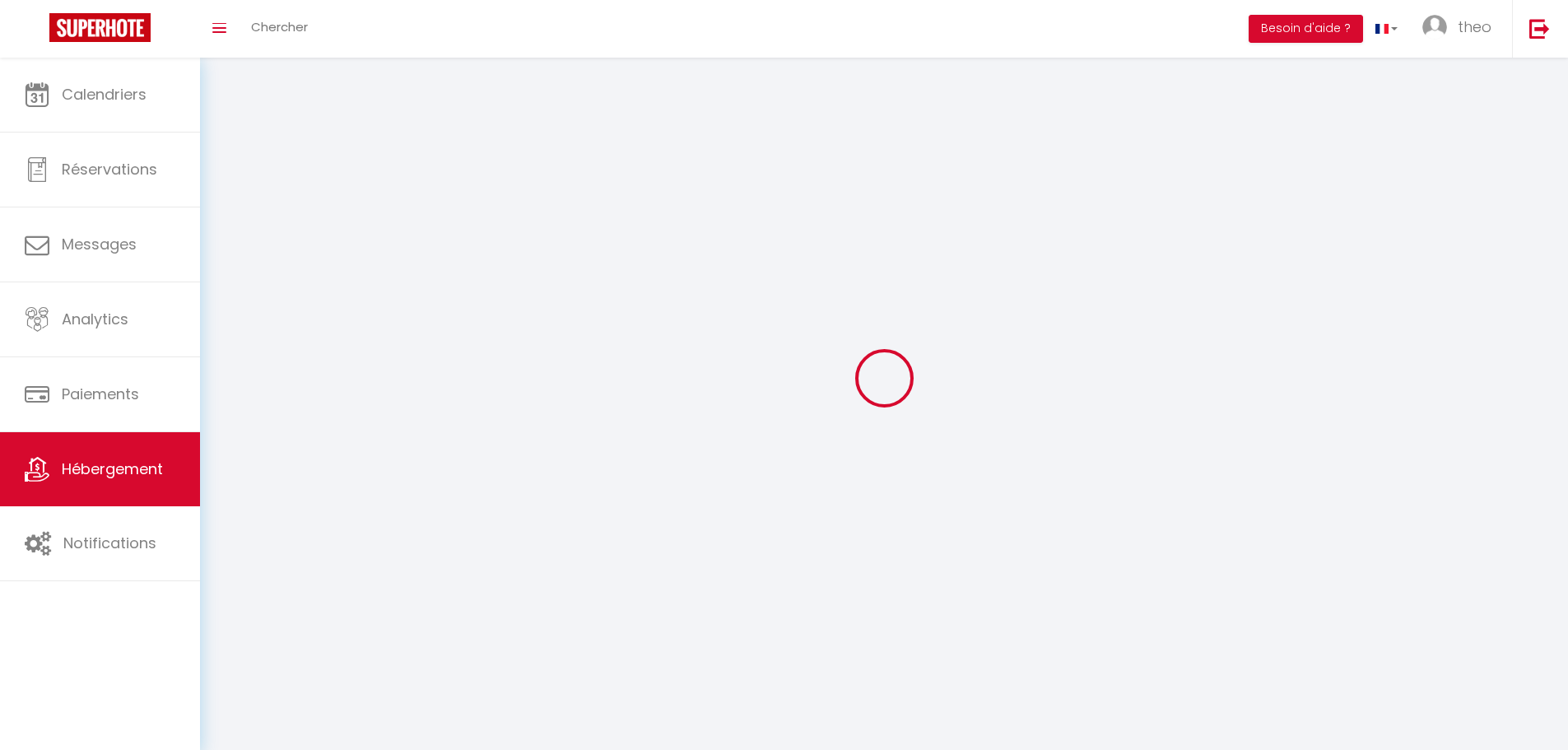
checkbox input "false"
select select
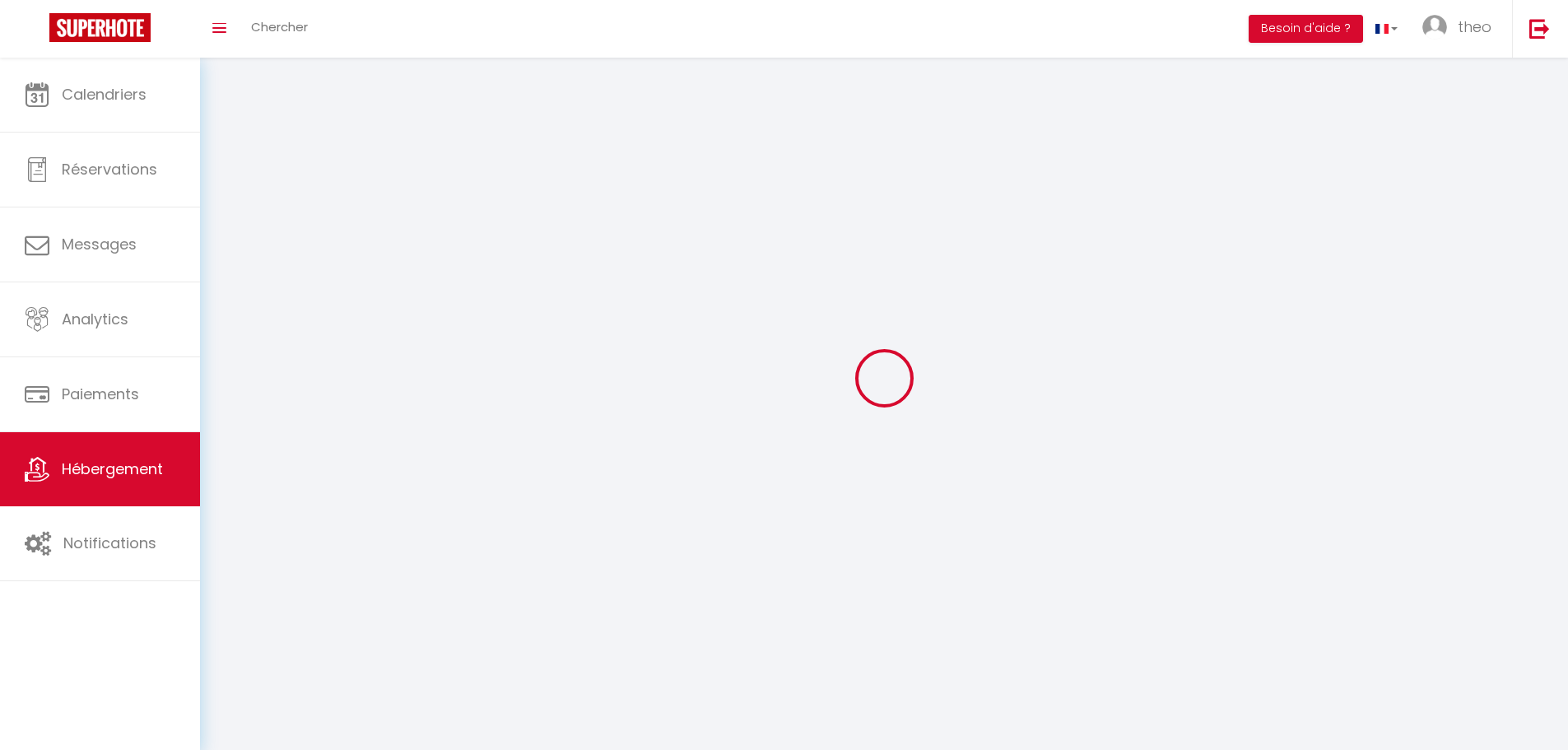
select select
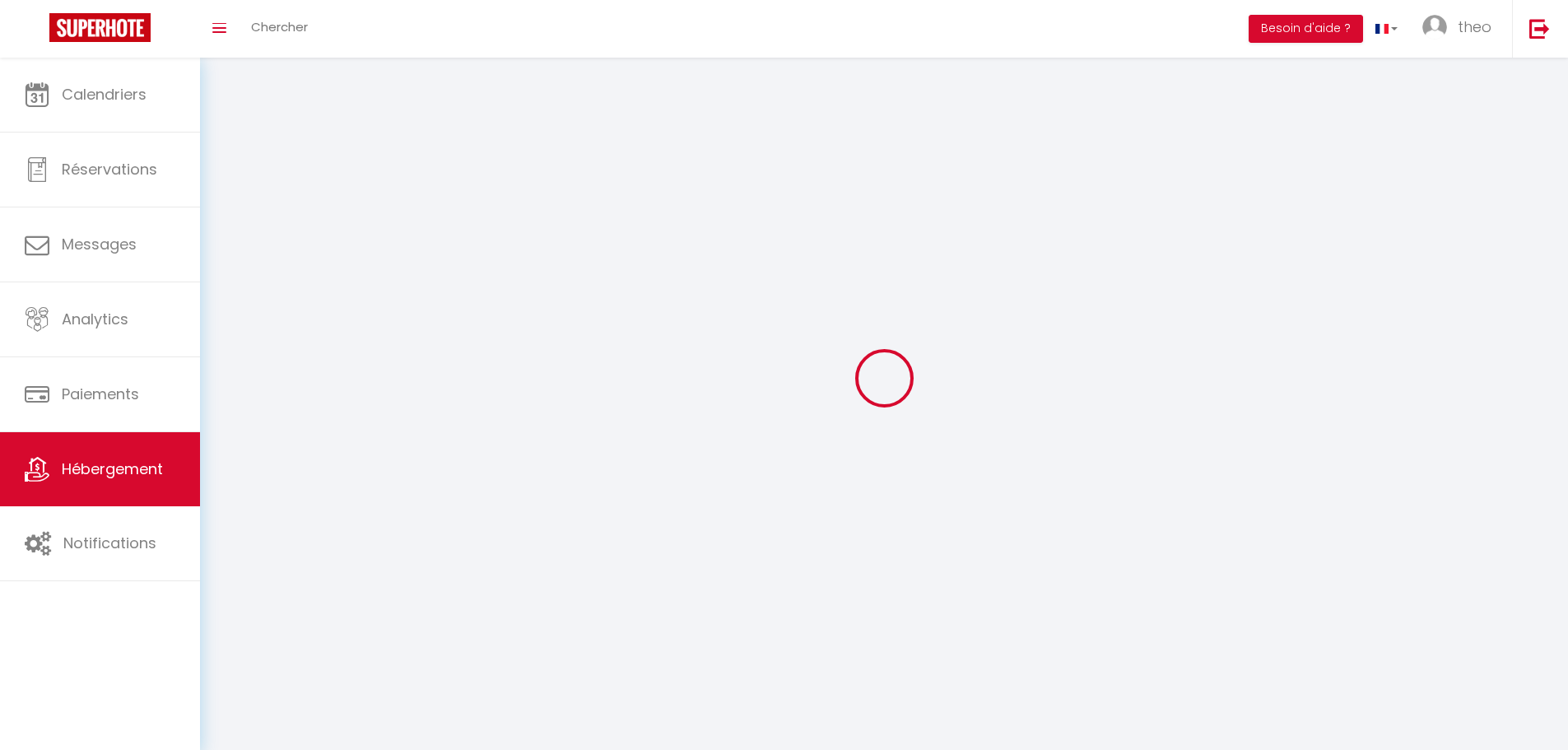
select select
checkbox input "false"
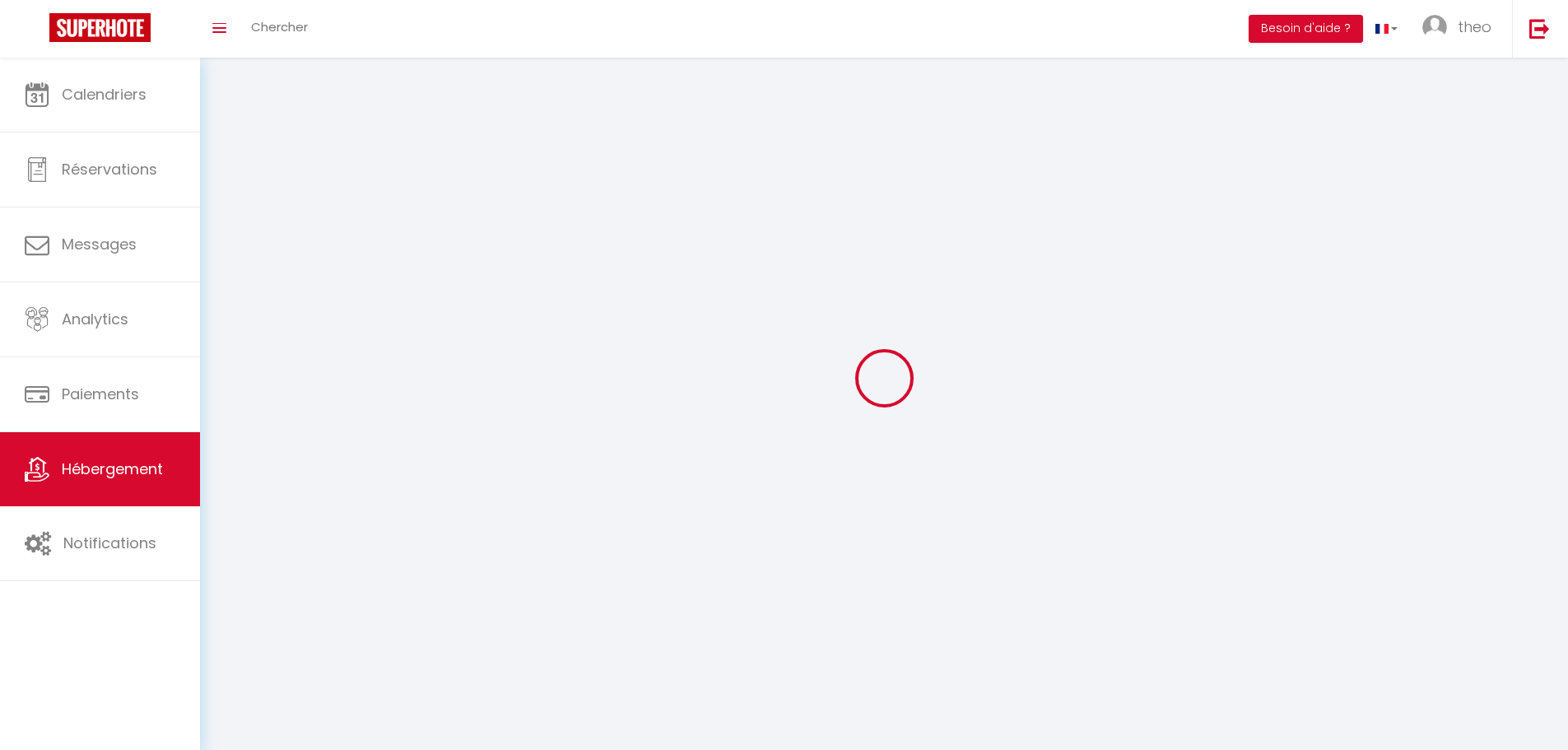
select select
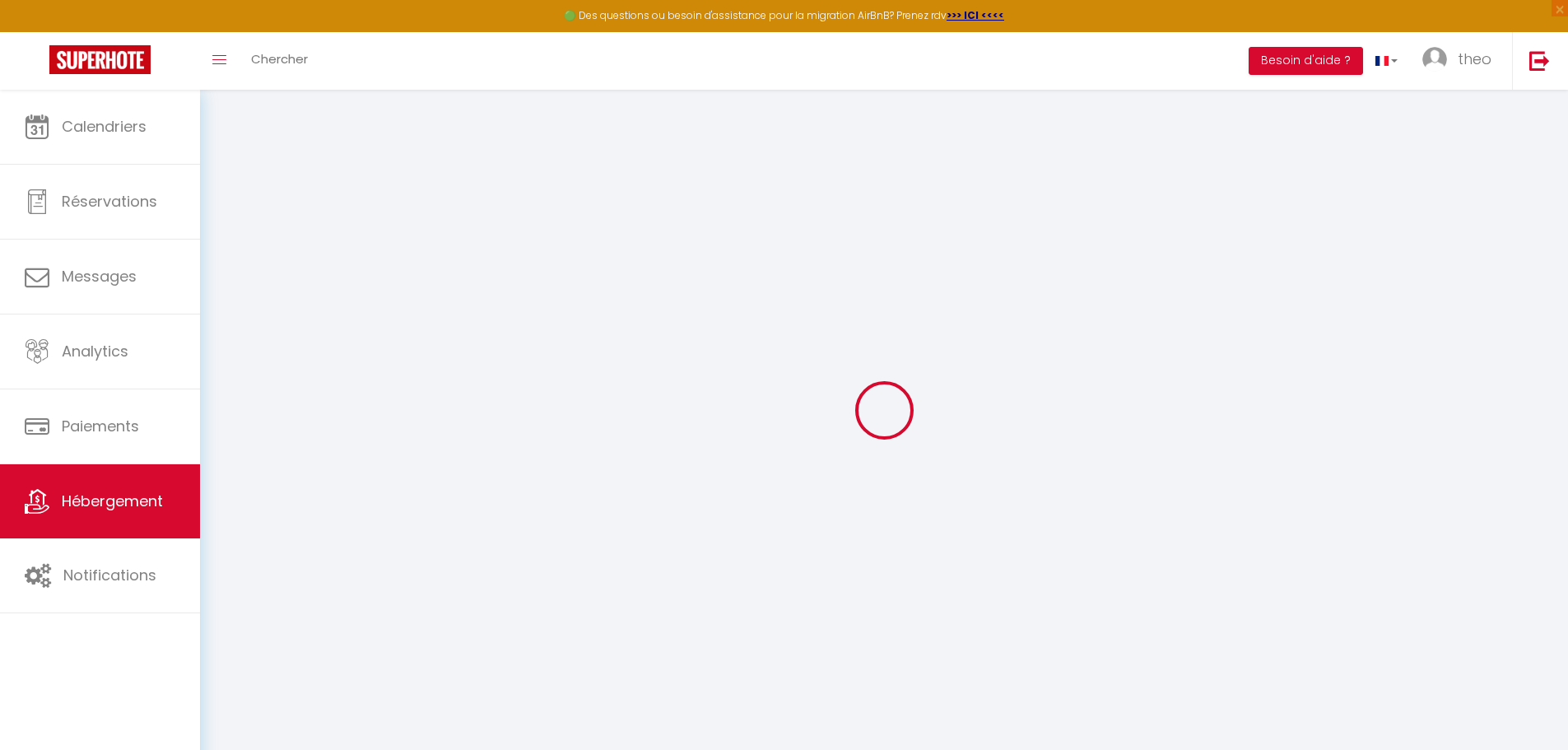
select select "+ 20 %"
select select "+ 22 %"
select select "17515-736376859793405532"
select select
checkbox input "false"
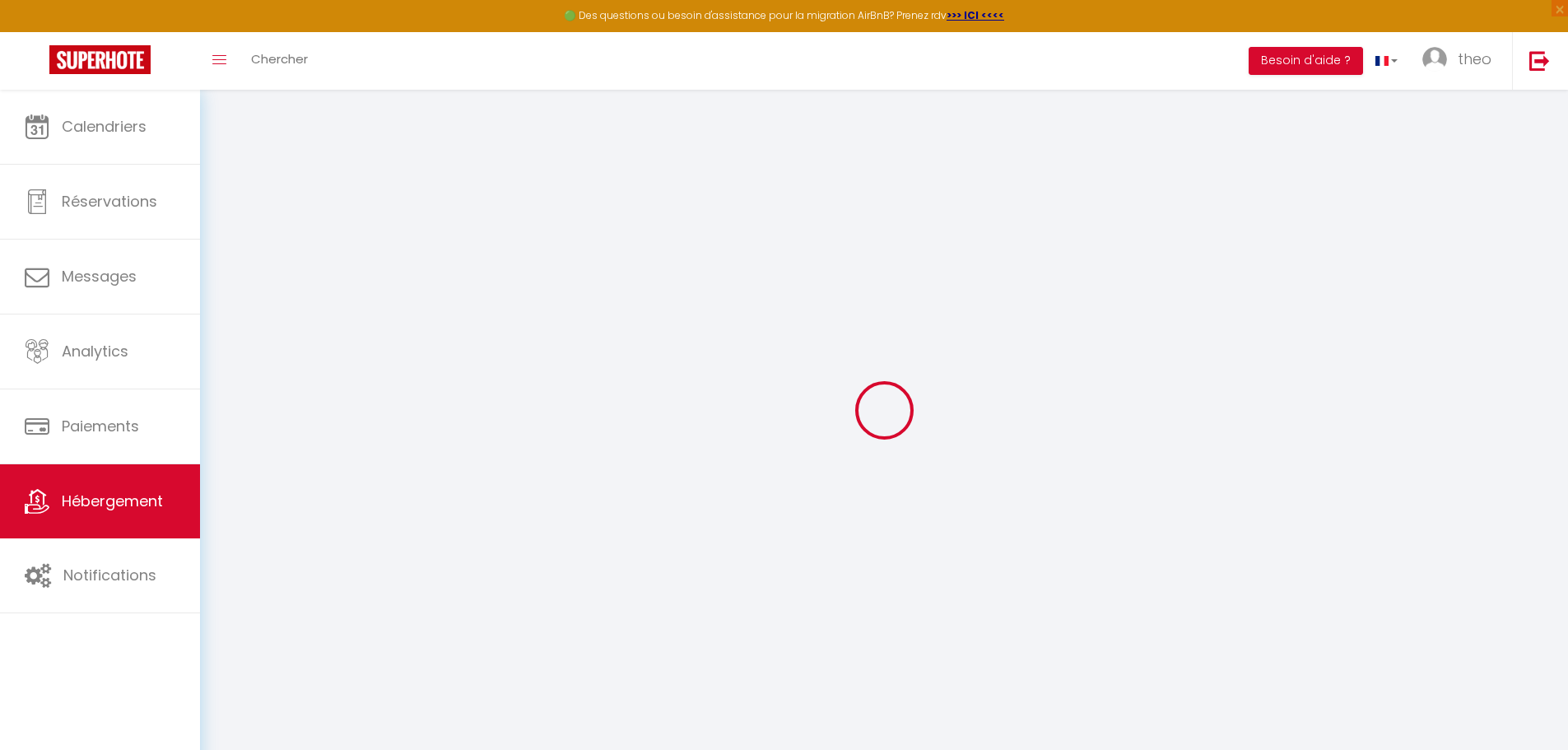
checkbox input "false"
select select "EUR"
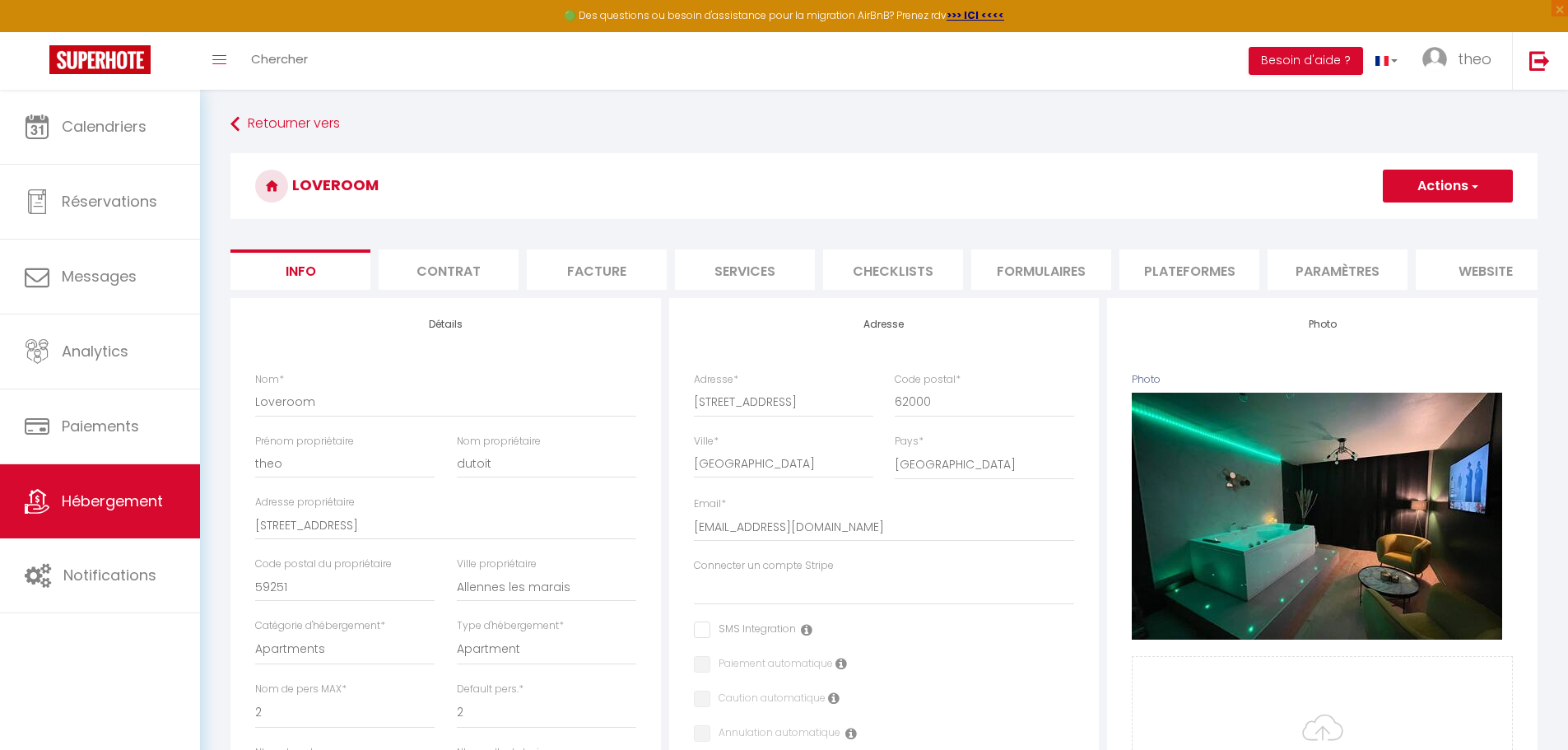
click at [1176, 273] on li "Plateformes" at bounding box center [1189, 269] width 140 height 40
select select
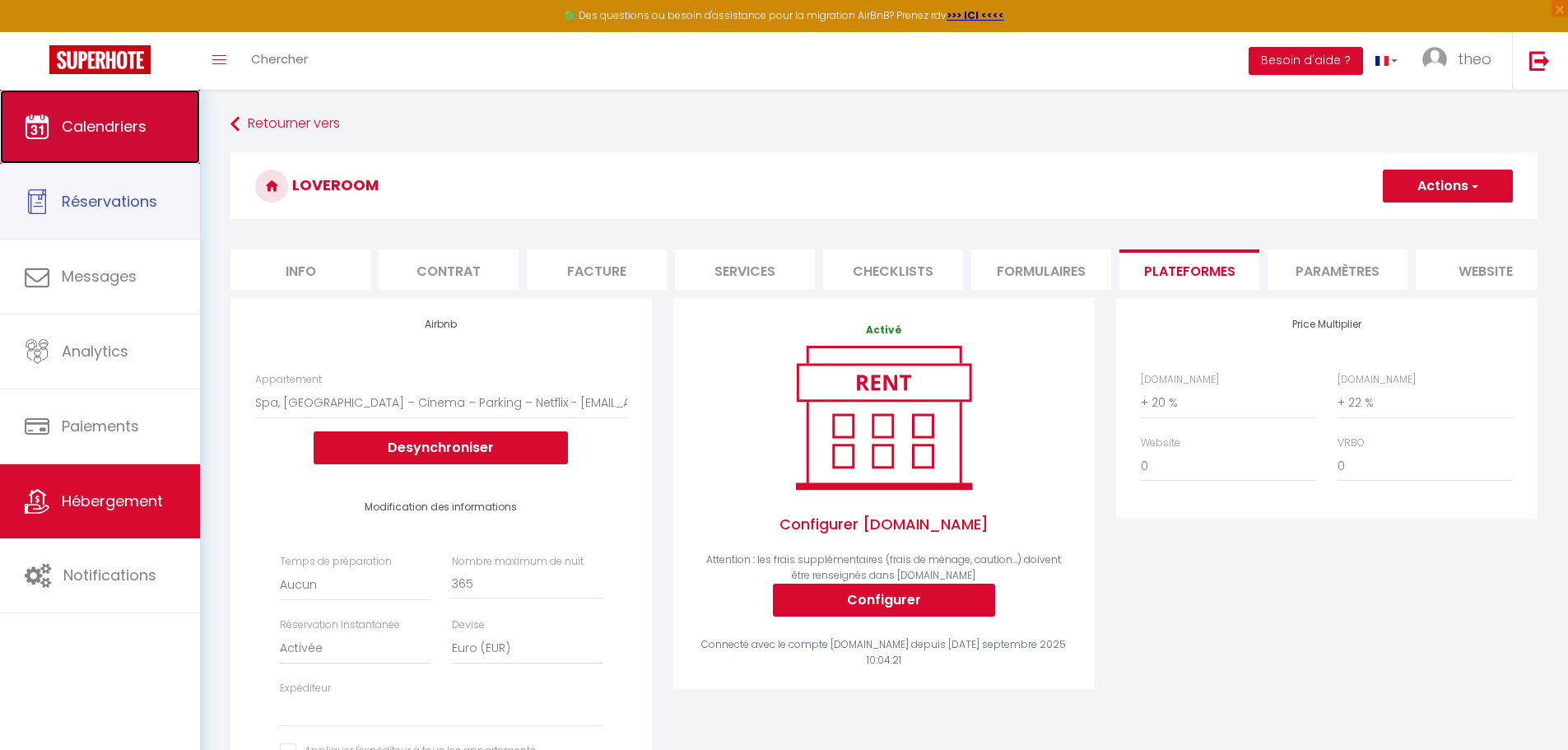
click at [124, 143] on link "Calendriers" at bounding box center [100, 126] width 200 height 74
